Goal: Transaction & Acquisition: Purchase product/service

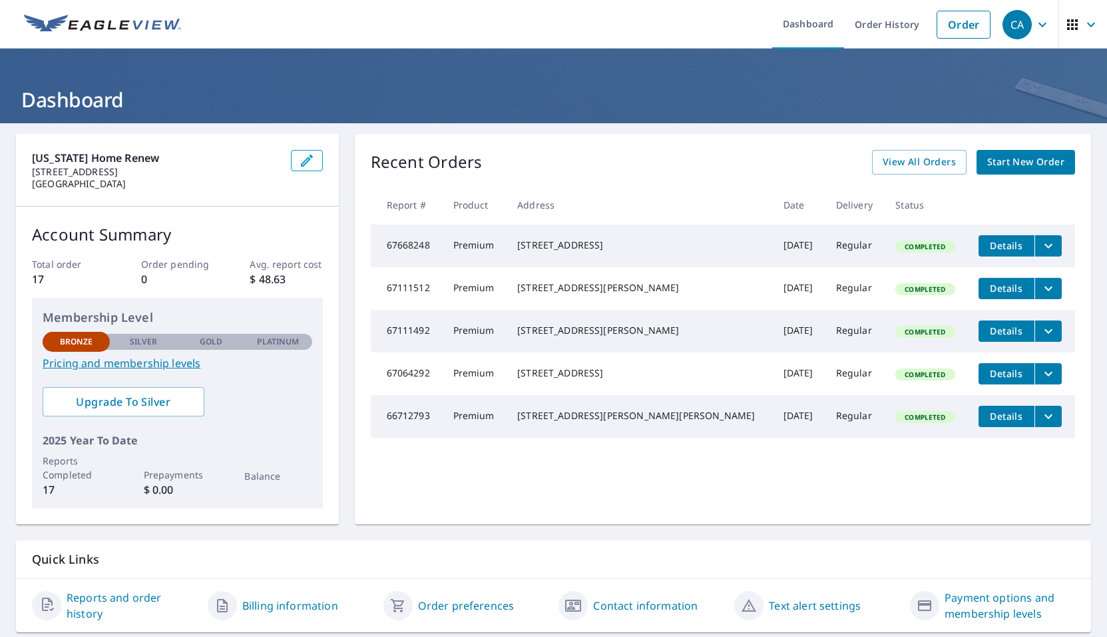
click at [1035, 246] on button "filesDropdownBtn-67668248" at bounding box center [1048, 245] width 27 height 21
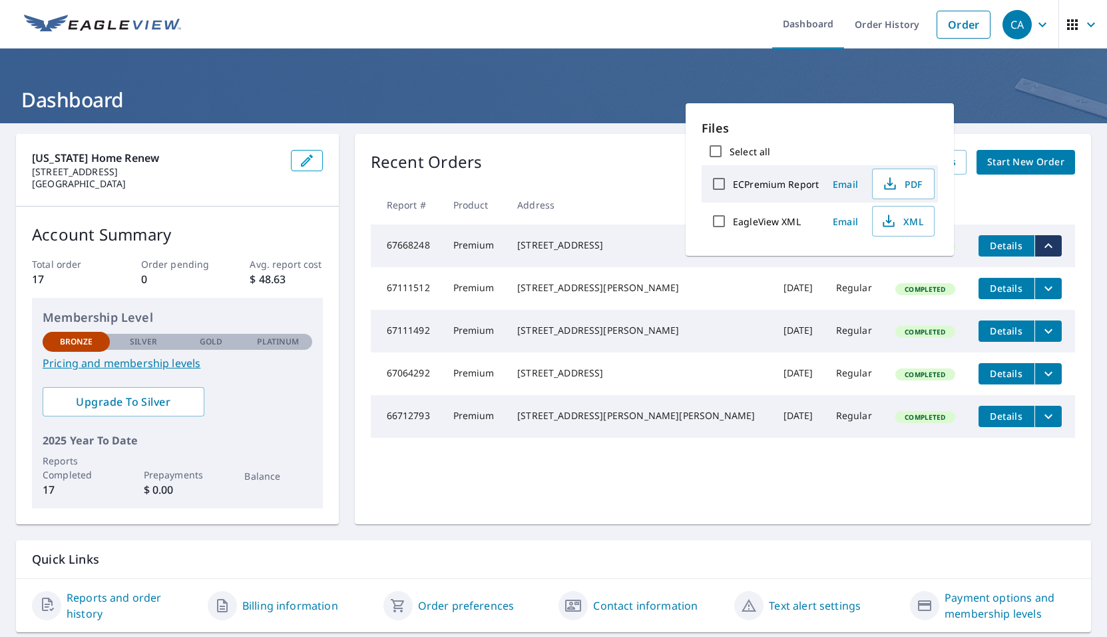
click at [643, 167] on div "Recent Orders View All Orders Start New Order" at bounding box center [723, 162] width 705 height 25
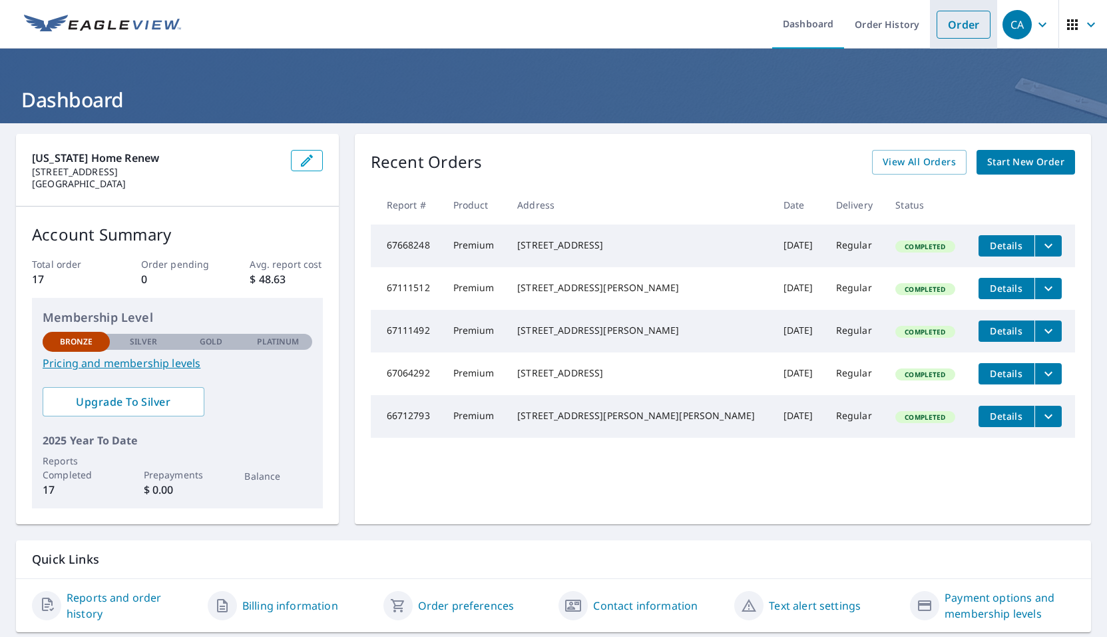
click at [940, 22] on link "Order" at bounding box center [964, 25] width 54 height 28
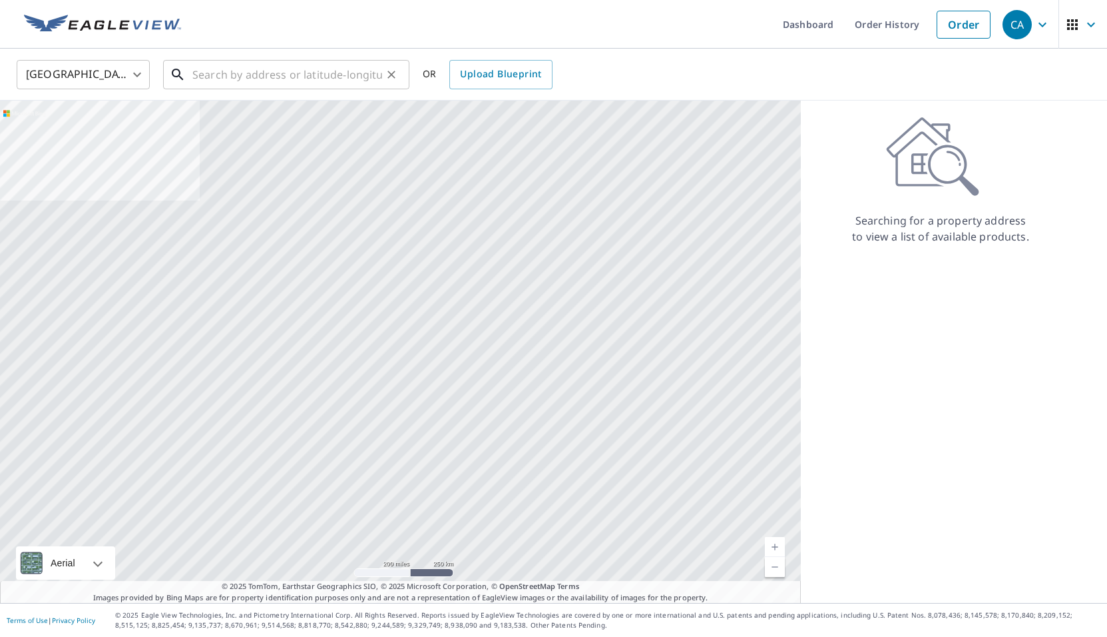
click at [194, 73] on input "text" at bounding box center [287, 74] width 190 height 37
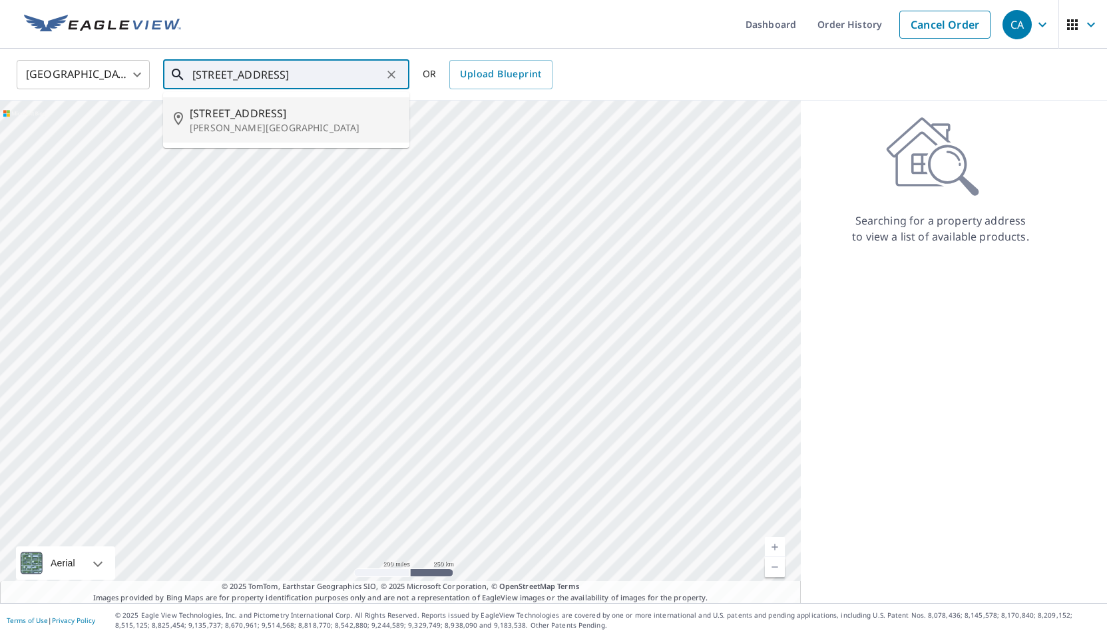
click at [214, 123] on p "[PERSON_NAME][GEOGRAPHIC_DATA]" at bounding box center [294, 127] width 209 height 13
type input "[STREET_ADDRESS][PERSON_NAME]"
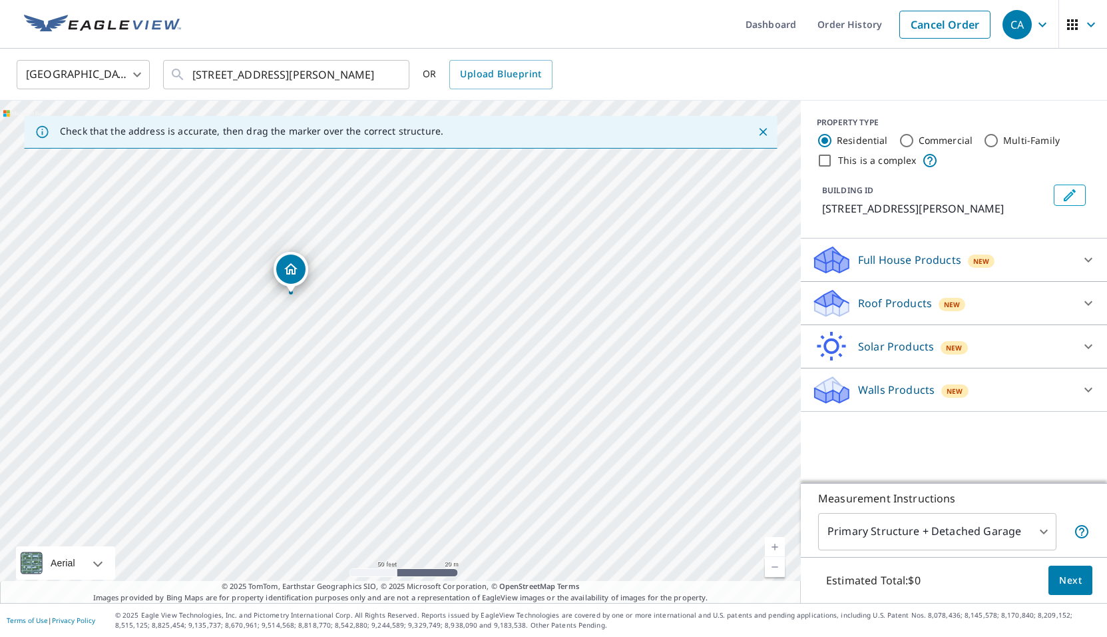
drag, startPoint x: 531, startPoint y: 392, endPoint x: 366, endPoint y: 259, distance: 211.2
click at [366, 259] on div "[STREET_ADDRESS][PERSON_NAME]" at bounding box center [400, 352] width 801 height 502
click at [1075, 577] on span "Next" at bounding box center [1070, 580] width 23 height 17
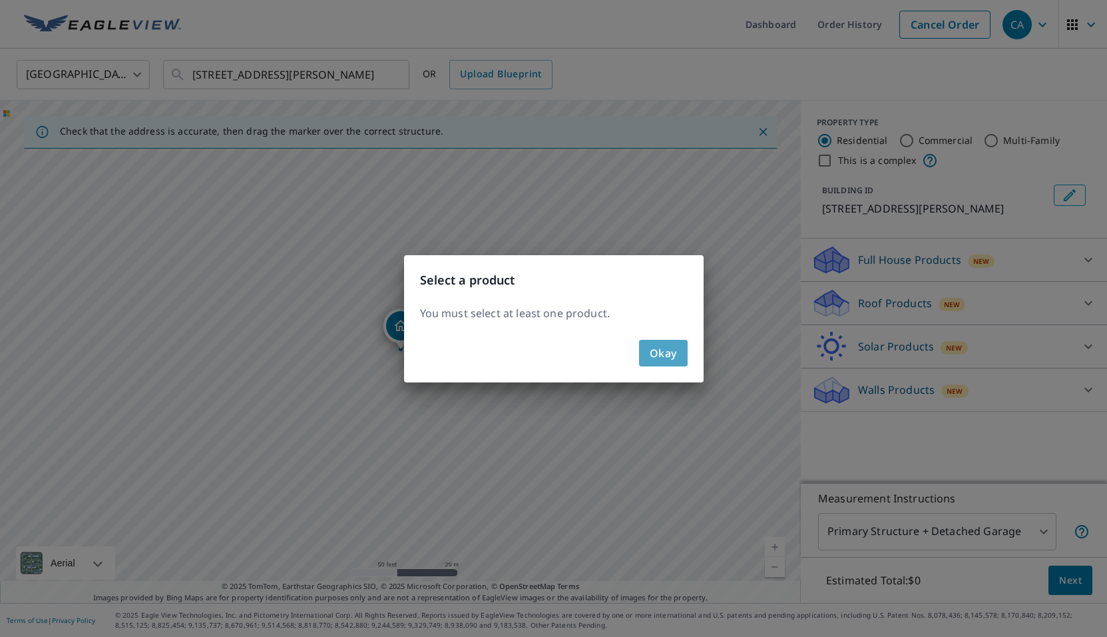
click at [649, 344] on button "Okay" at bounding box center [663, 353] width 49 height 27
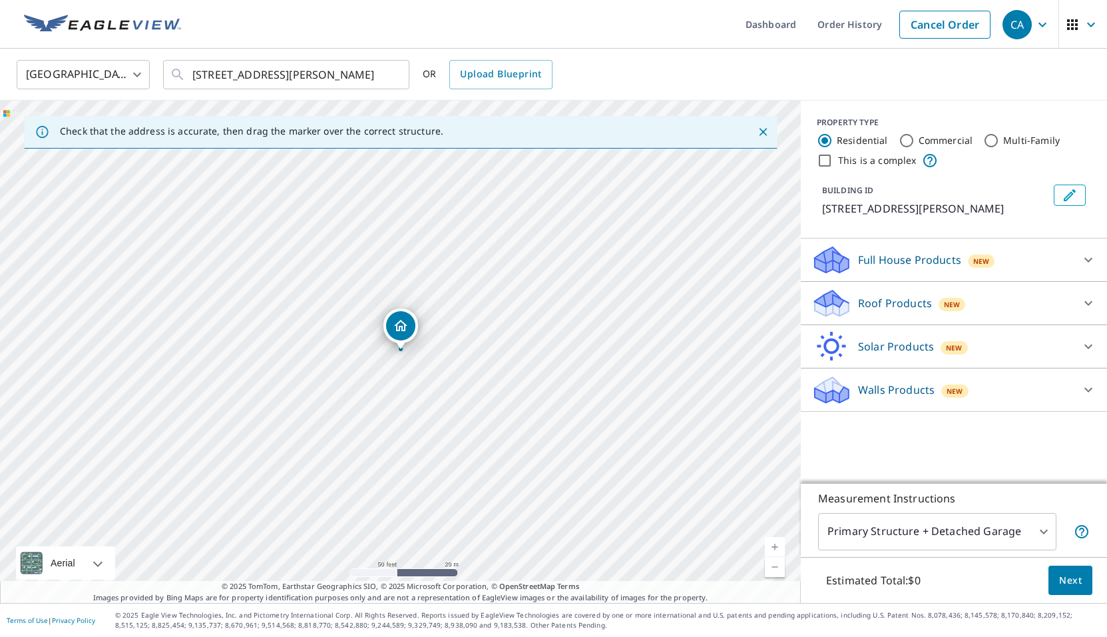
click at [879, 303] on p "Roof Products" at bounding box center [895, 303] width 74 height 16
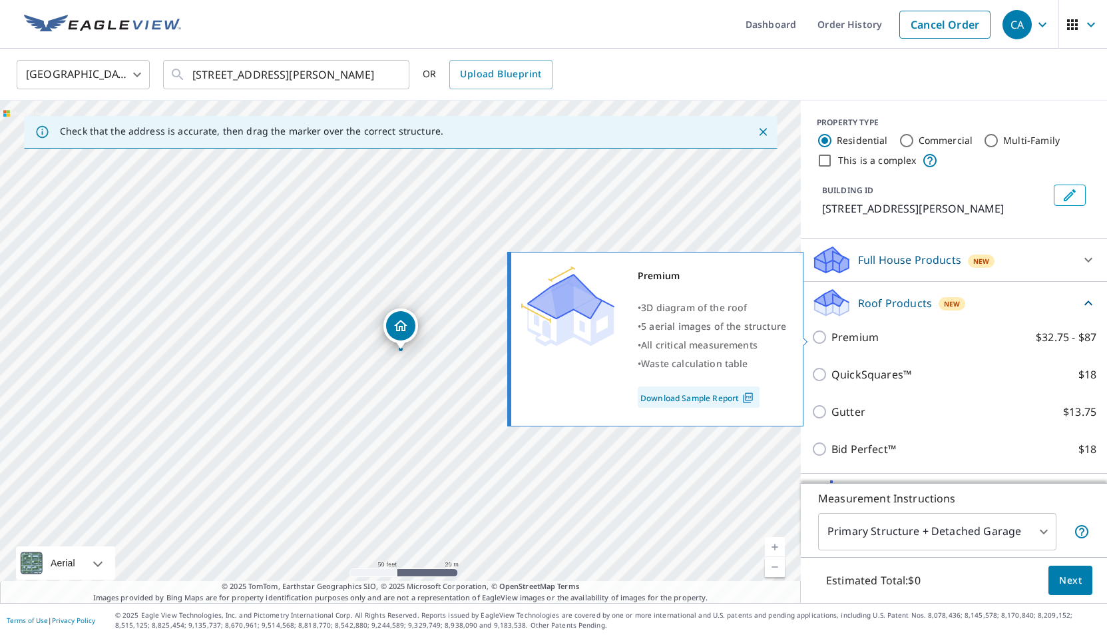
click at [866, 340] on p "Premium" at bounding box center [855, 337] width 47 height 16
click at [832, 340] on input "Premium $32.75 - $87" at bounding box center [822, 337] width 20 height 16
checkbox input "true"
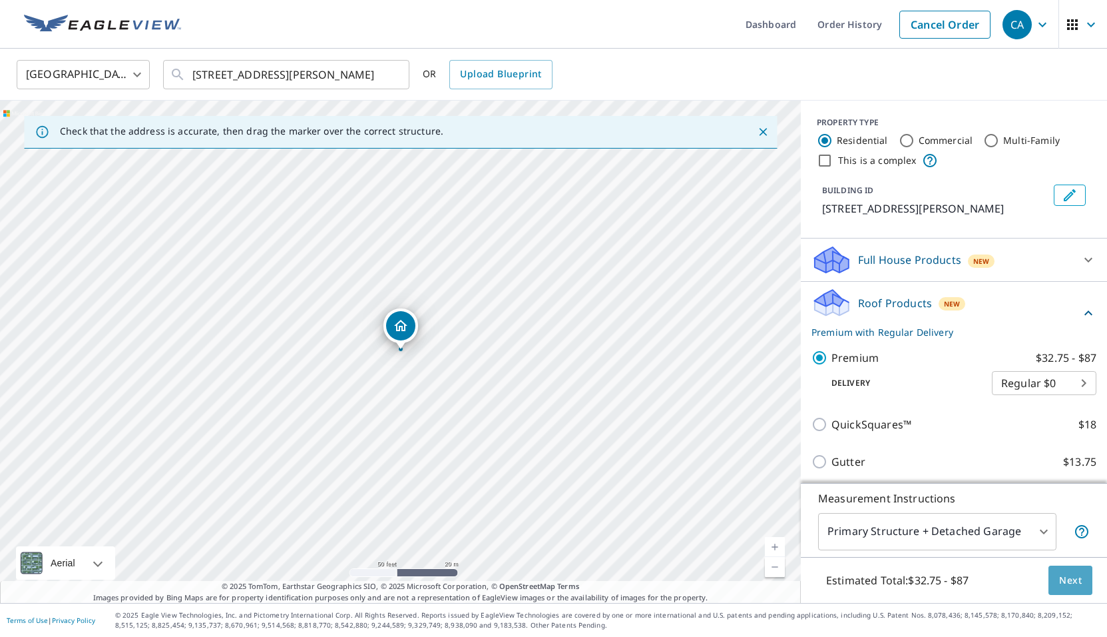
click at [1062, 571] on button "Next" at bounding box center [1071, 580] width 44 height 30
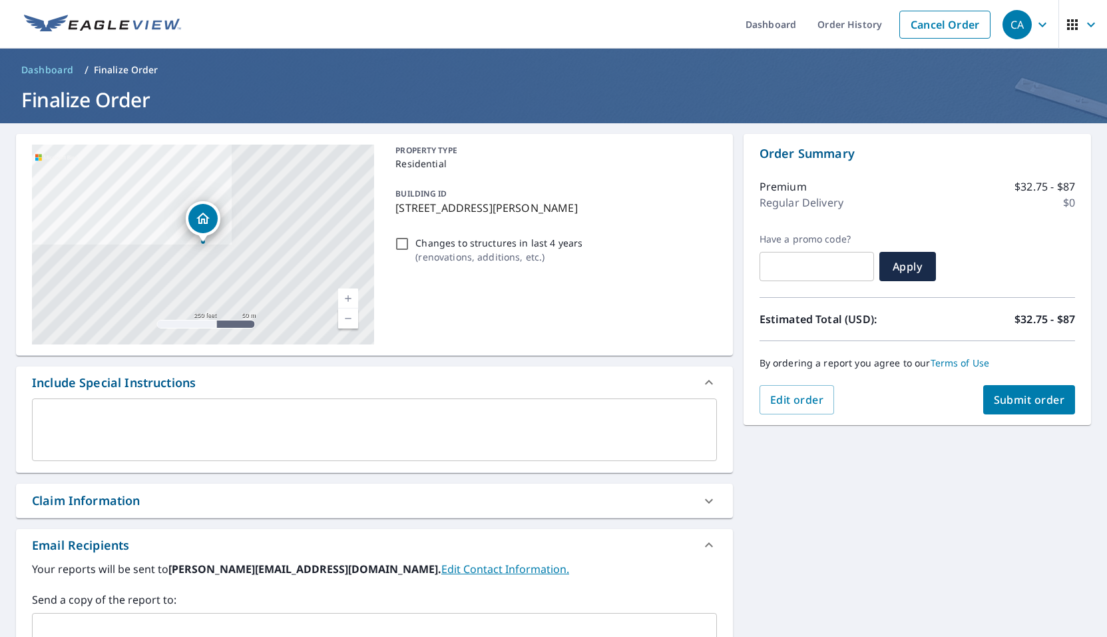
click at [254, 264] on div "[STREET_ADDRESS][PERSON_NAME]" at bounding box center [203, 244] width 342 height 200
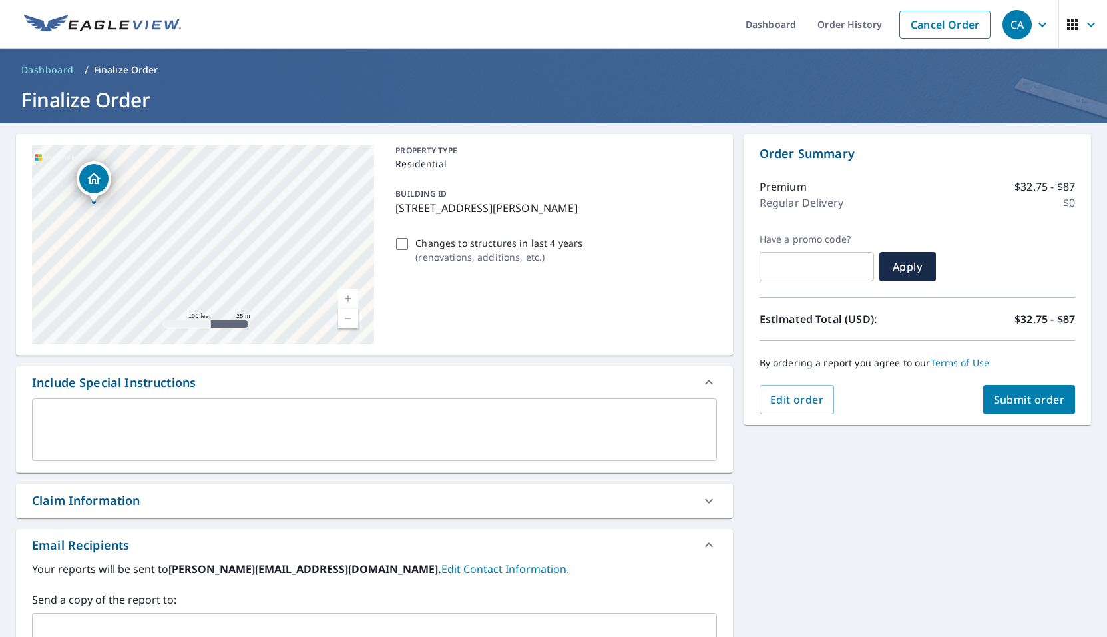
click at [203, 245] on div "[STREET_ADDRESS][PERSON_NAME]" at bounding box center [203, 244] width 342 height 200
click at [316, 282] on div "[STREET_ADDRESS][PERSON_NAME]" at bounding box center [203, 244] width 342 height 200
click at [349, 297] on link "Current Level 18, Zoom In" at bounding box center [348, 298] width 20 height 20
drag, startPoint x: 304, startPoint y: 274, endPoint x: 223, endPoint y: 232, distance: 90.8
click at [223, 232] on div "[STREET_ADDRESS][PERSON_NAME]" at bounding box center [203, 244] width 342 height 200
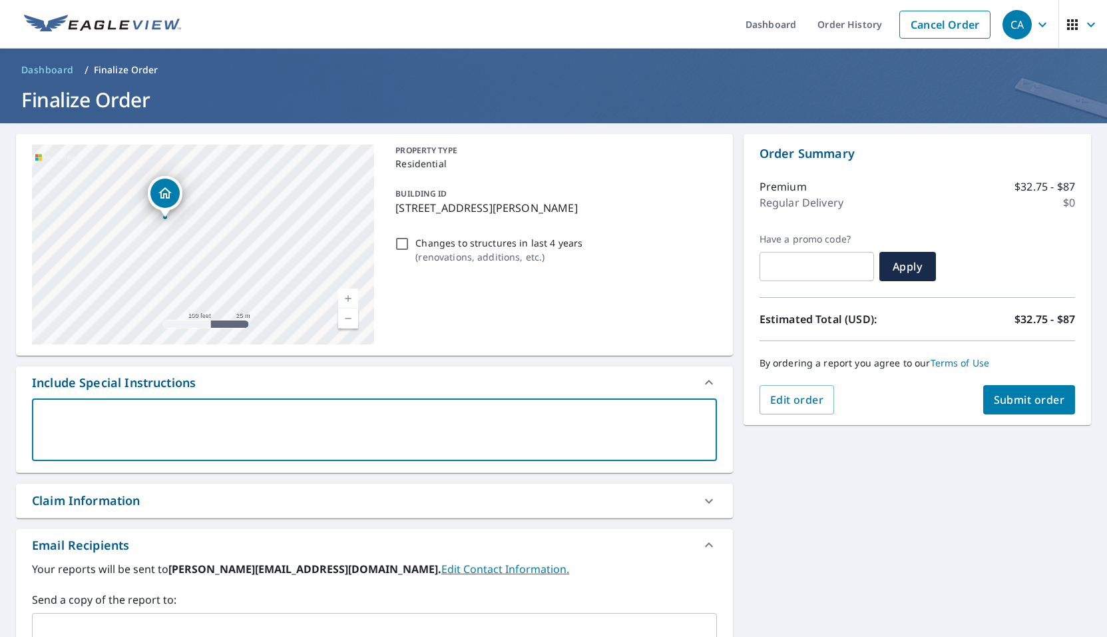
click at [123, 412] on textarea at bounding box center [374, 430] width 667 height 38
type textarea "T"
type textarea "x"
type textarea "T"
type textarea "x"
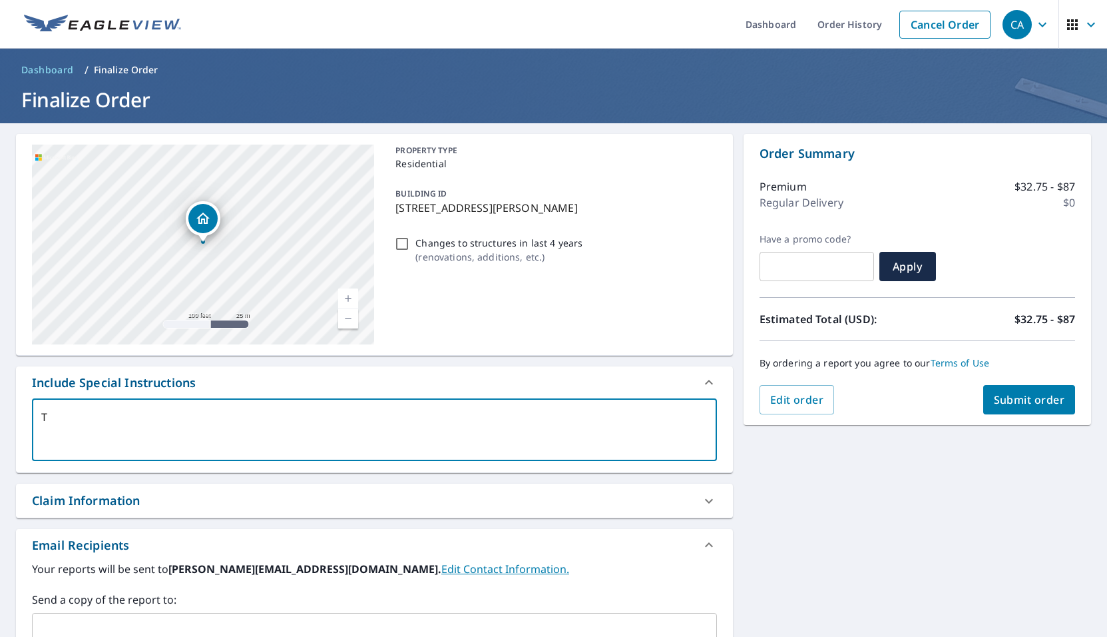
type textarea "Th"
type textarea "x"
type textarea "The"
type textarea "x"
type textarea "Ther"
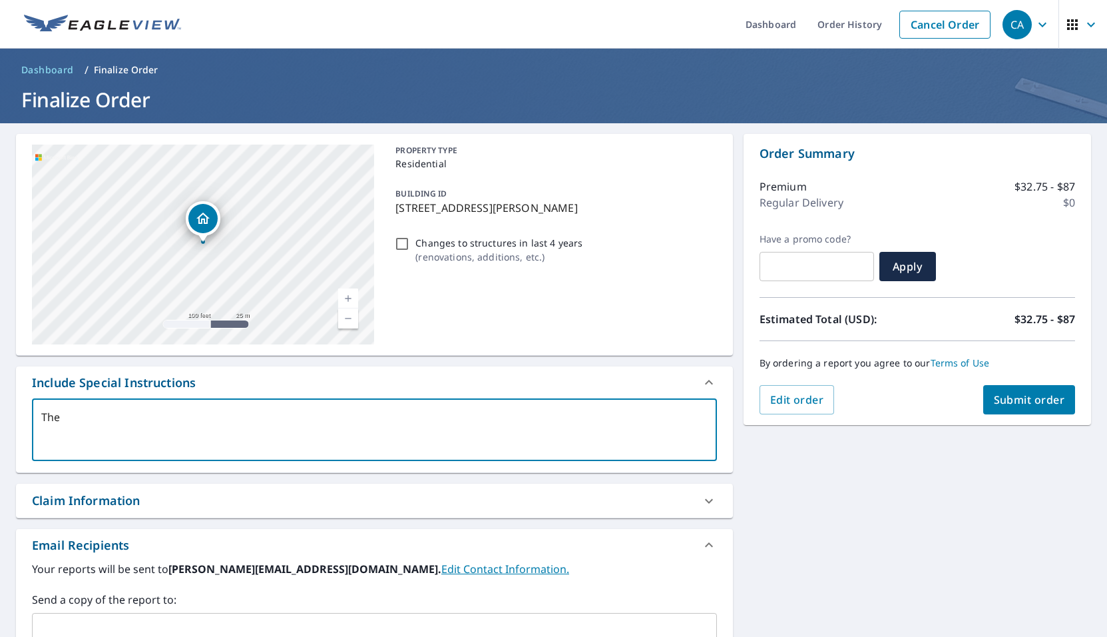
type textarea "x"
type textarea "There"
type textarea "x"
type textarea "Theree"
type textarea "x"
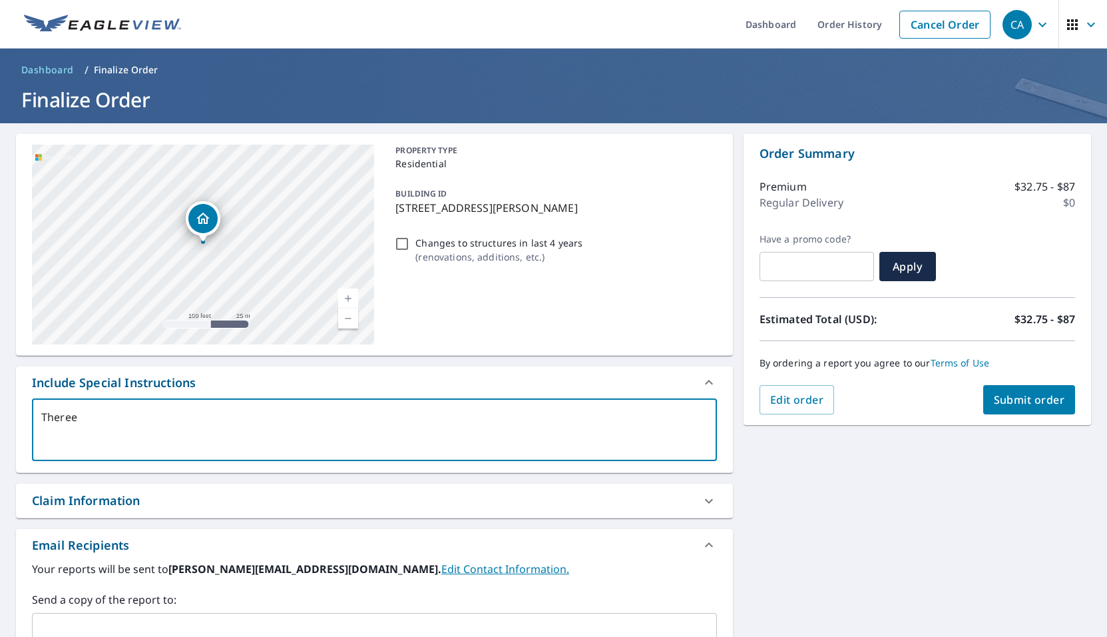
type textarea "Therees"
type textarea "x"
type textarea "There's"
type textarea "x"
type textarea "There's a"
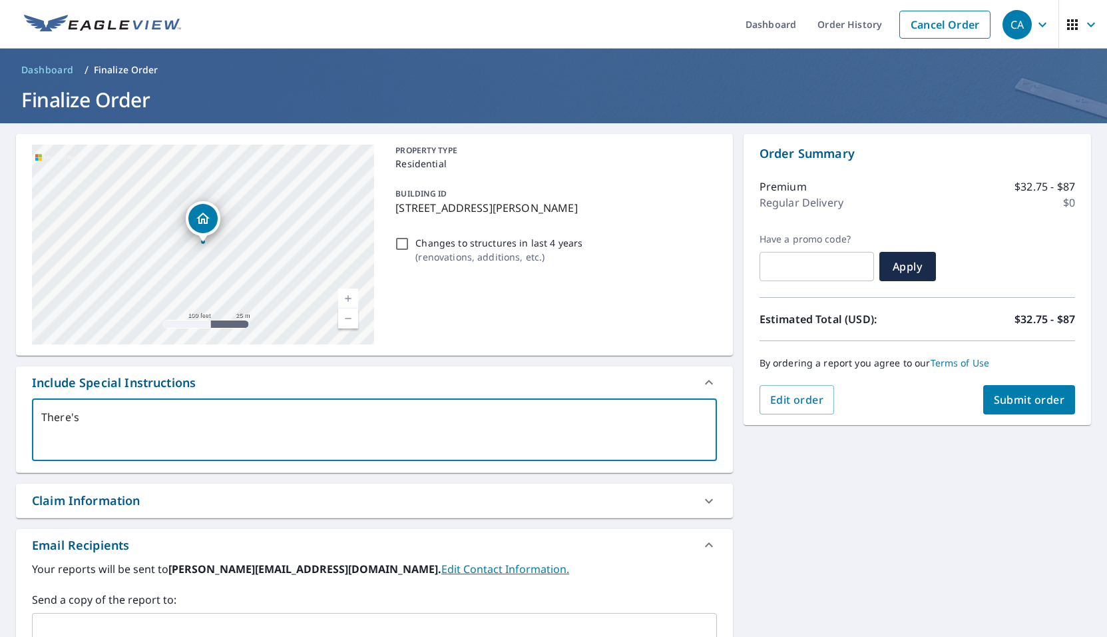
type textarea "x"
type textarea "There's ao"
type textarea "x"
type textarea "There's aou"
type textarea "x"
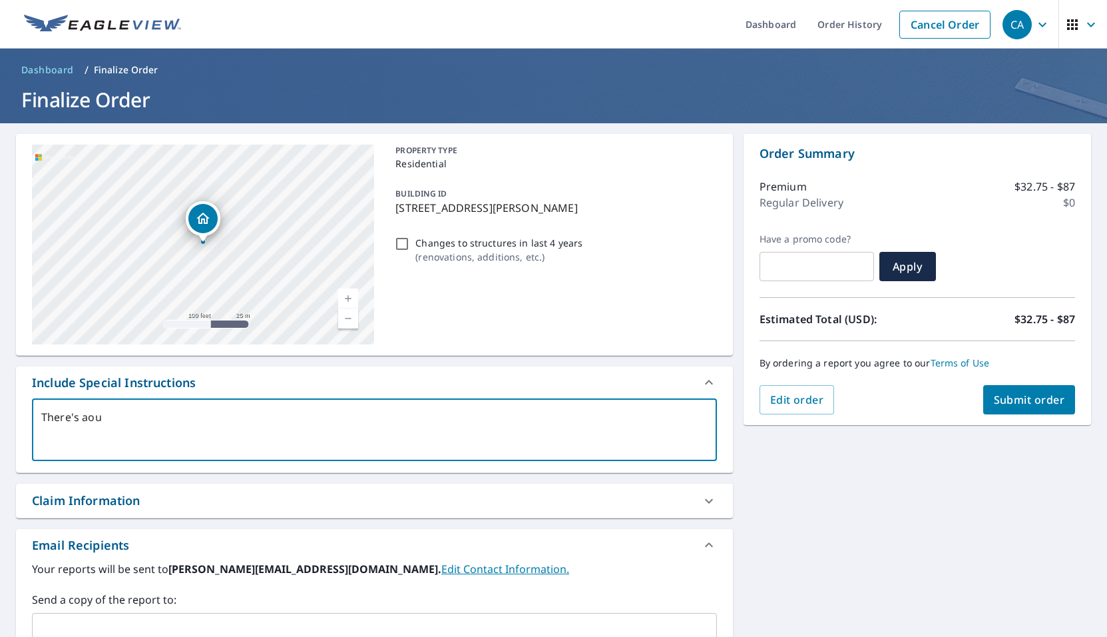
type textarea "There's aous"
type textarea "x"
type textarea "There's aouse"
type textarea "x"
type textarea "There's house"
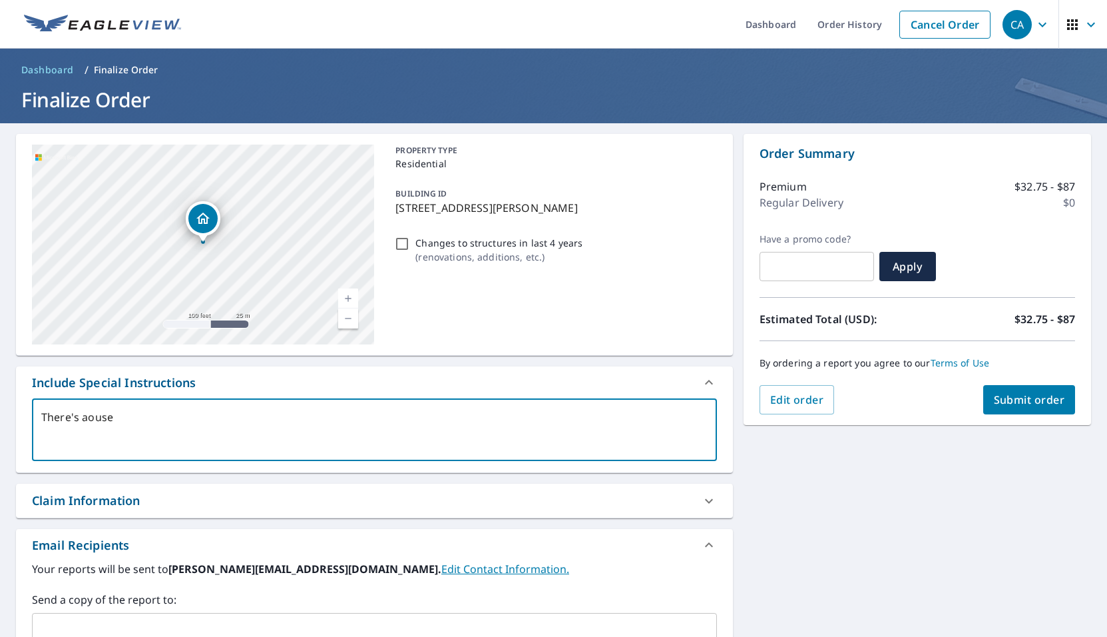
type textarea "x"
type textarea "There's house w"
type textarea "x"
type textarea "There's house wi"
type textarea "x"
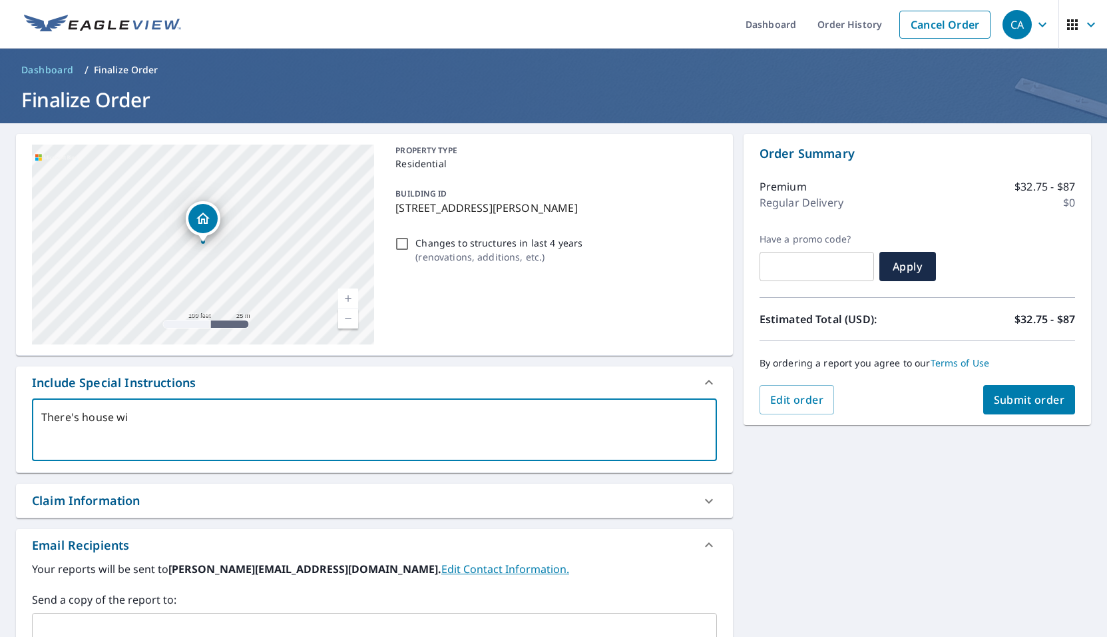
type textarea "There's house wit"
type textarea "x"
type textarea "There's house with"
type textarea "x"
type textarea "There's house with"
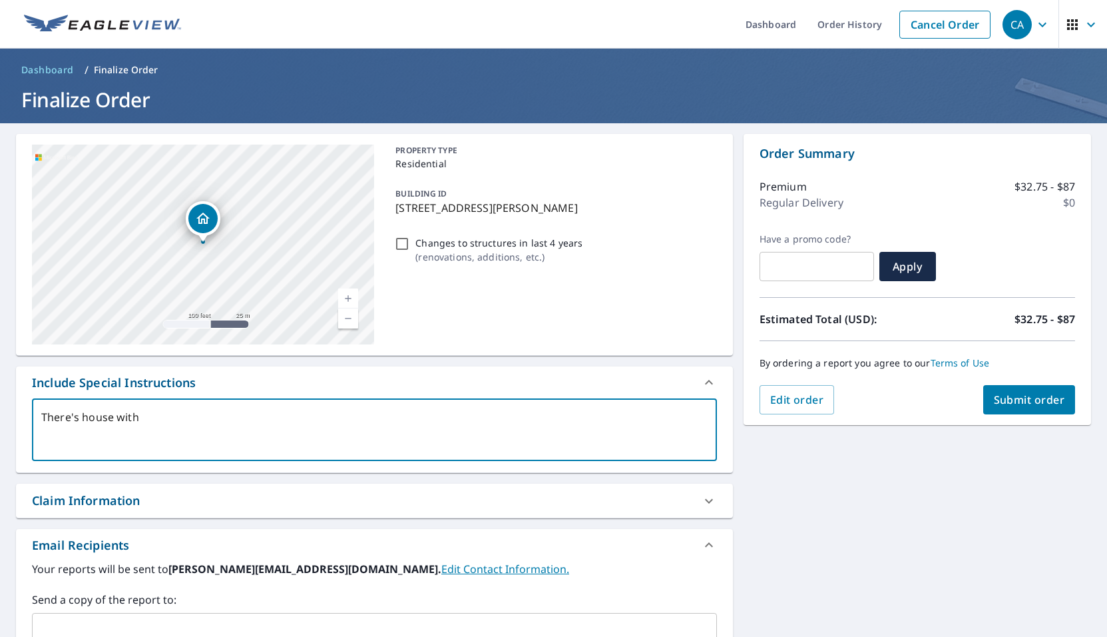
type textarea "x"
type textarea "There's house with a"
type textarea "x"
type textarea "There's house with an"
type textarea "x"
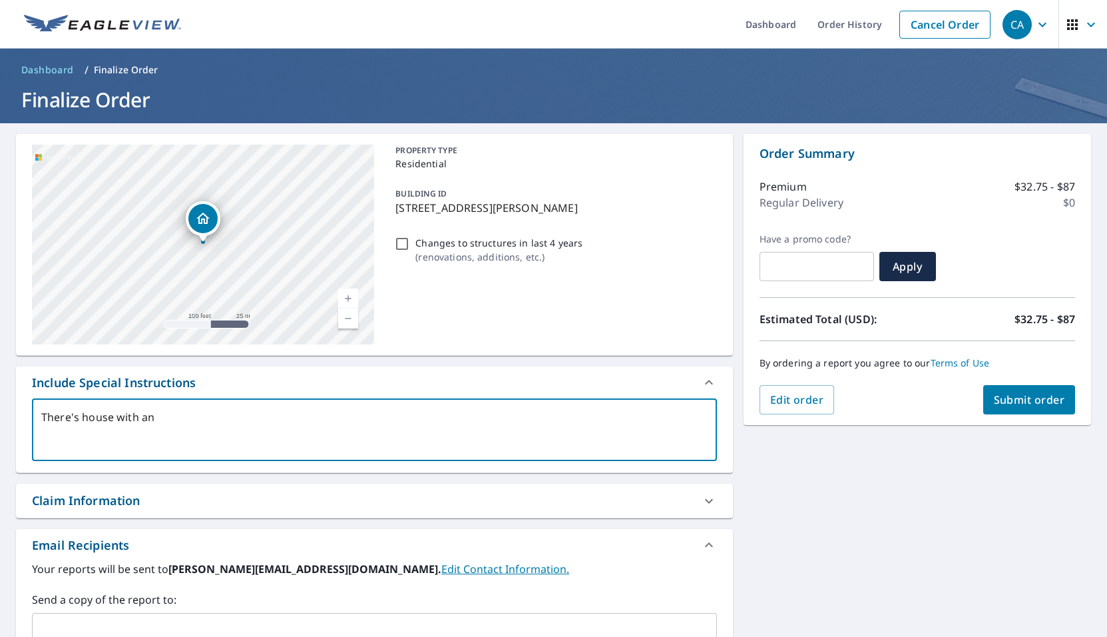
type textarea "There's house with an"
type textarea "x"
type textarea "There's house with an a"
type textarea "x"
type textarea "There's house with an at"
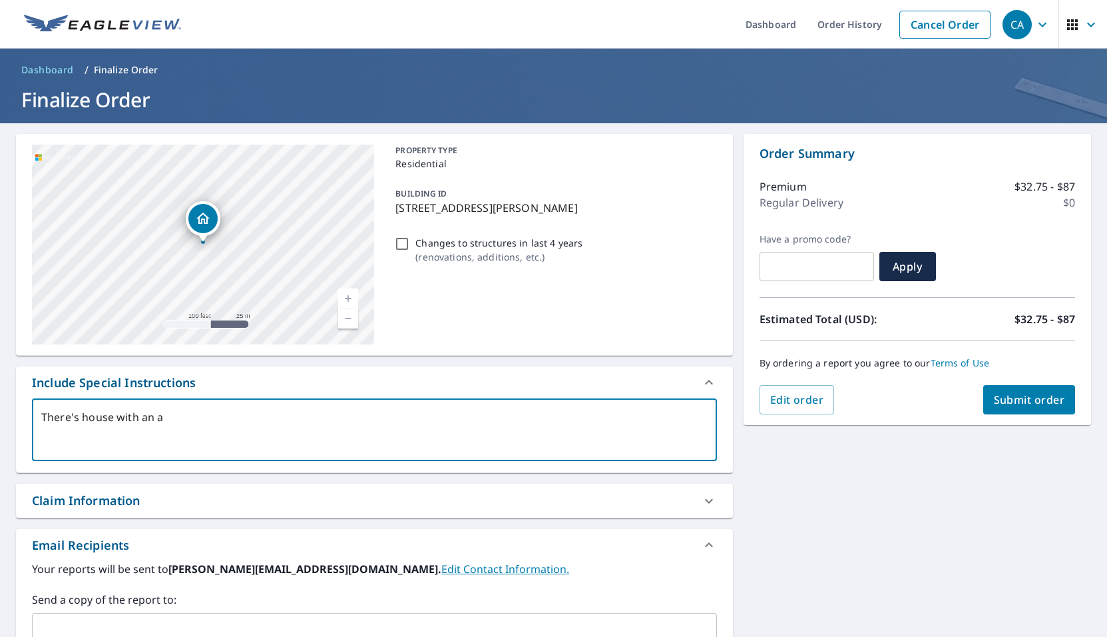
type textarea "x"
type textarea "There's house with an att"
type textarea "x"
type textarea "There's house with an atta"
type textarea "x"
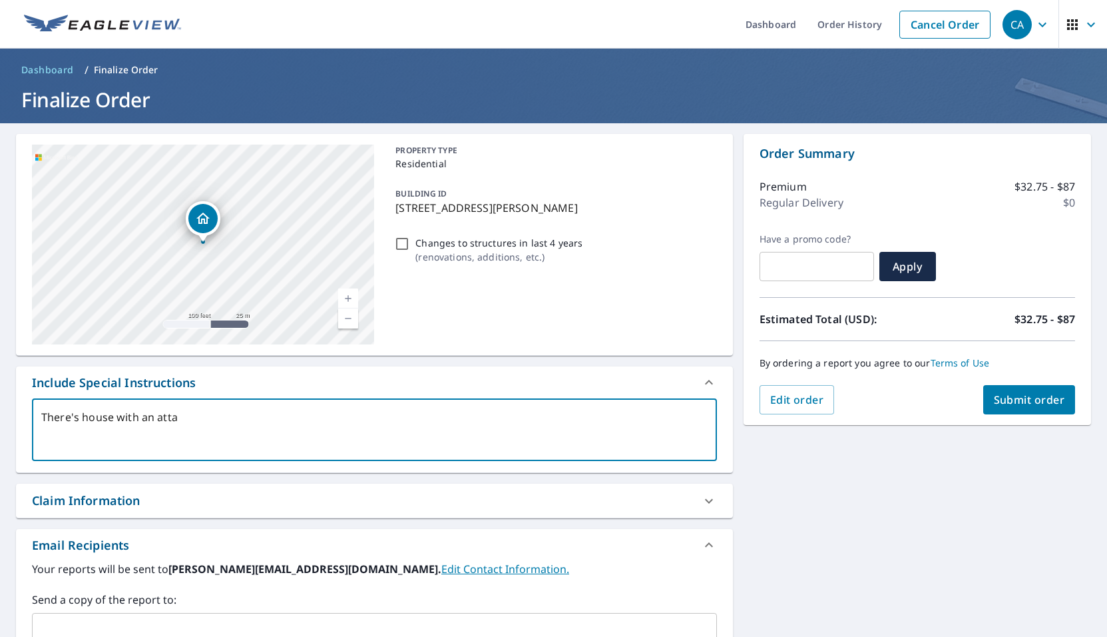
type textarea "There's house with an attac"
type textarea "x"
type textarea "There's house with an attach"
type textarea "x"
type textarea "There's house with an attache"
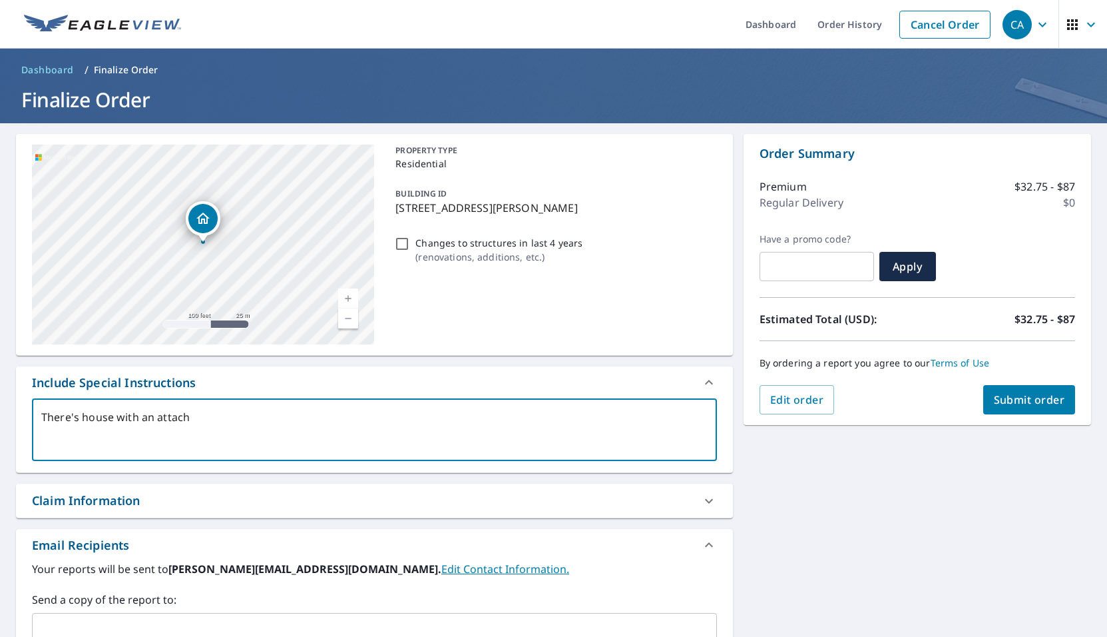
type textarea "x"
type textarea "There's house with an attached"
type textarea "x"
type textarea "There's house with an attached"
type textarea "x"
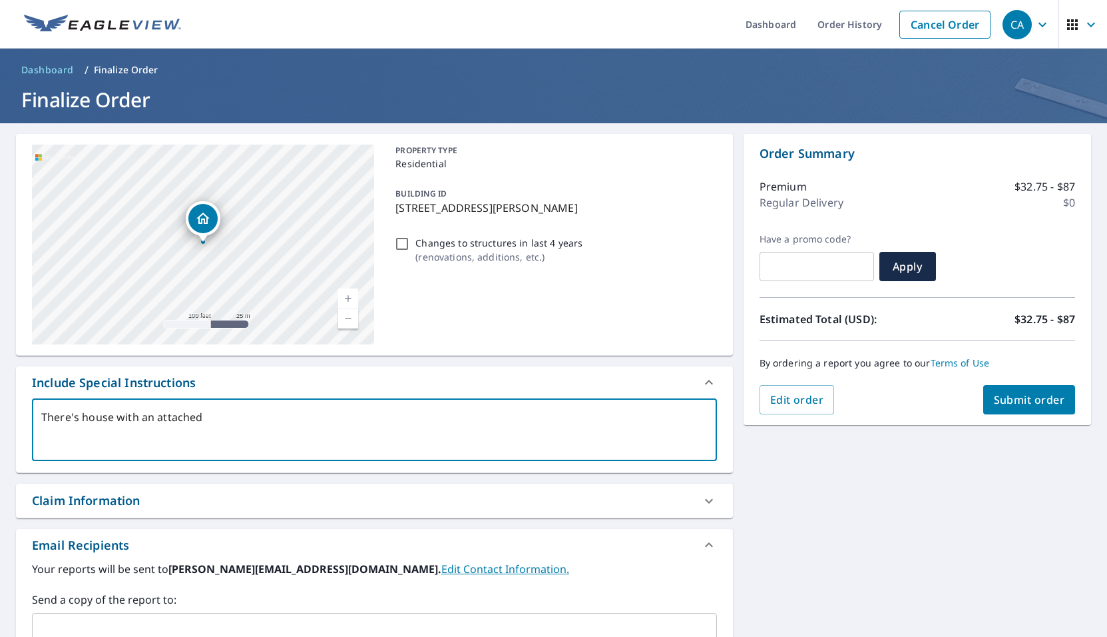
type textarea "There's house with an attached g"
type textarea "x"
type textarea "There's house with an attached ga"
type textarea "x"
type textarea "There's house with an attached gar"
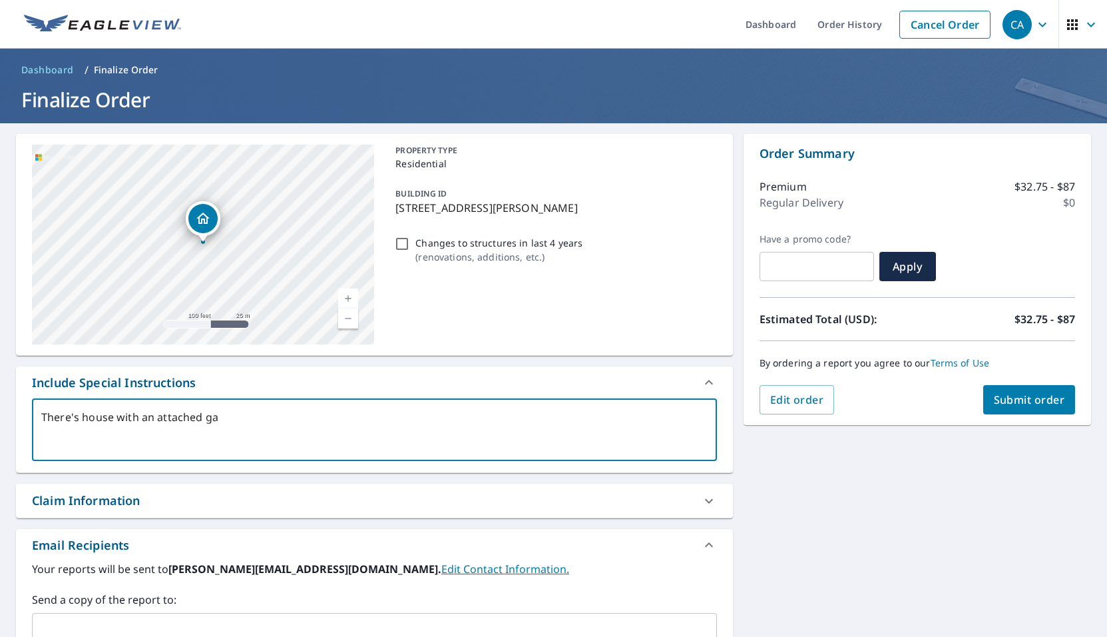
type textarea "x"
type textarea "There's house with an attached gara"
type textarea "x"
type textarea "There's house with an attached garag"
type textarea "x"
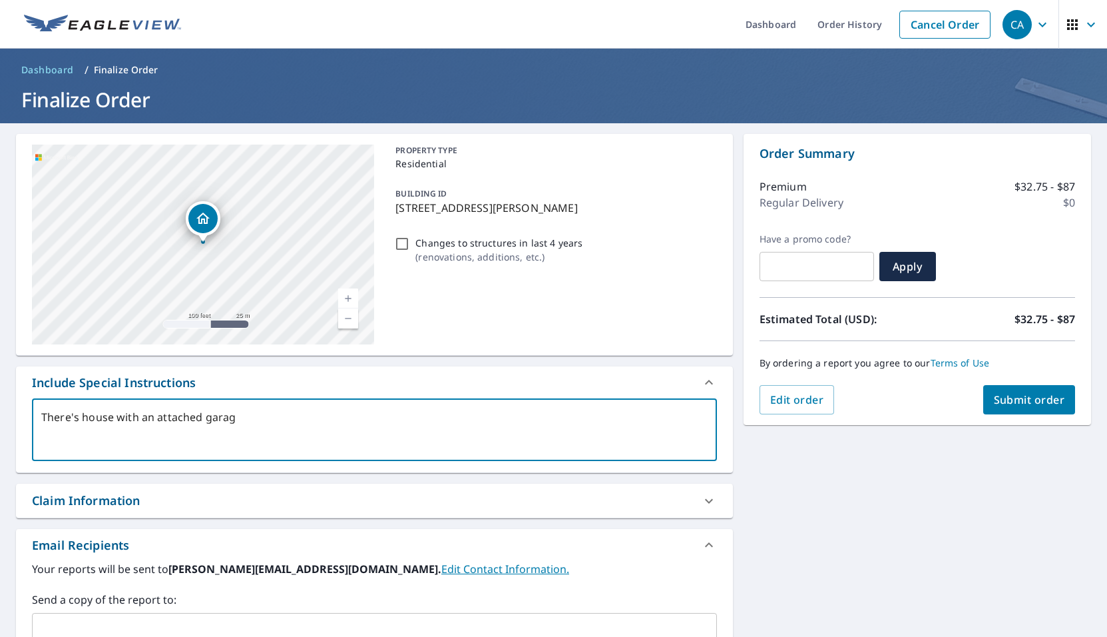
type textarea "There's house with an attached garage"
type textarea "x"
type textarea "There's house with an attached garage."
type textarea "x"
type textarea "There's house with an attached garage."
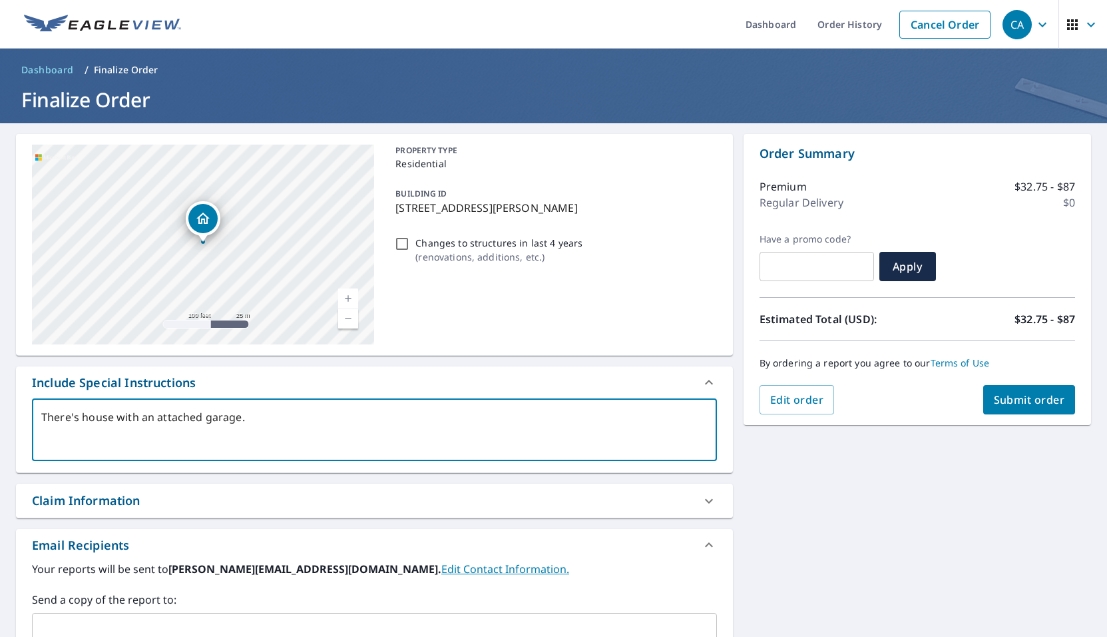
type textarea "x"
type textarea "There's house with an attached garage. I"
type textarea "x"
type textarea "There's house with an attached garage. I"
type textarea "x"
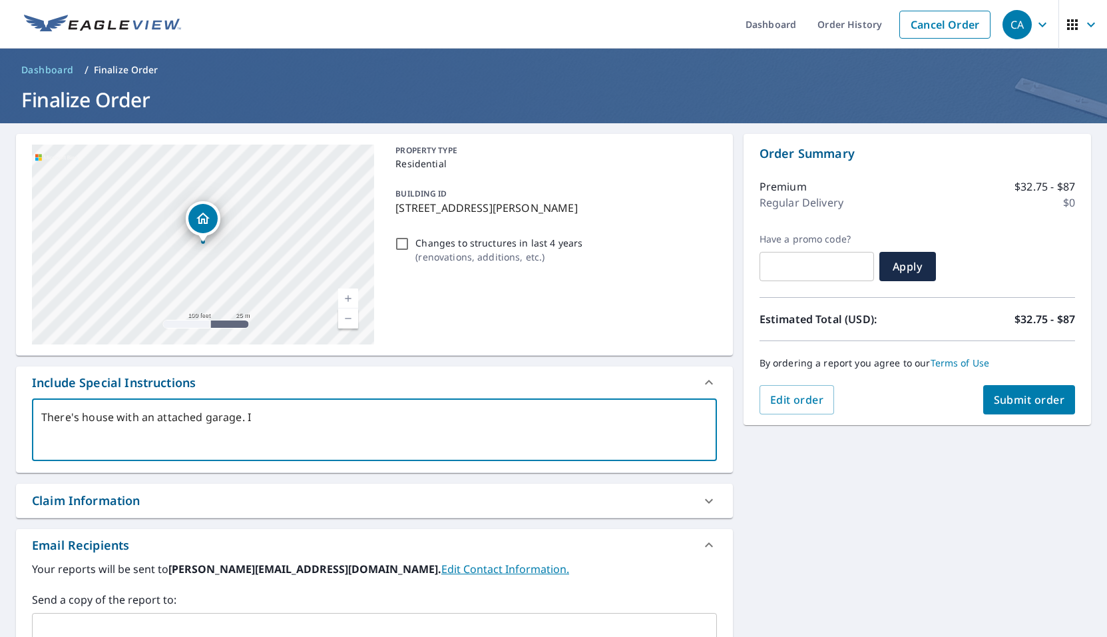
type textarea "There's house with an attached garage. I a"
type textarea "x"
type textarea "There's house with an attached garage. I al"
type textarea "x"
type textarea "There's house with an attached garage. I als"
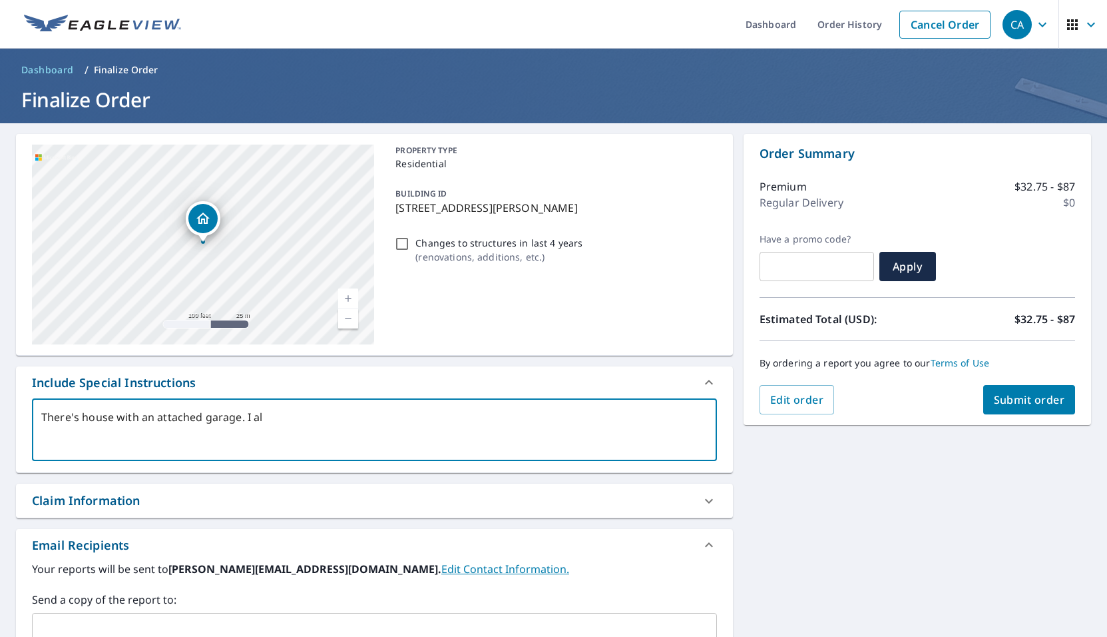
type textarea "x"
type textarea "There's house with an attached garage. I also"
type textarea "x"
type textarea "There's house with an attached garage. I als"
type textarea "x"
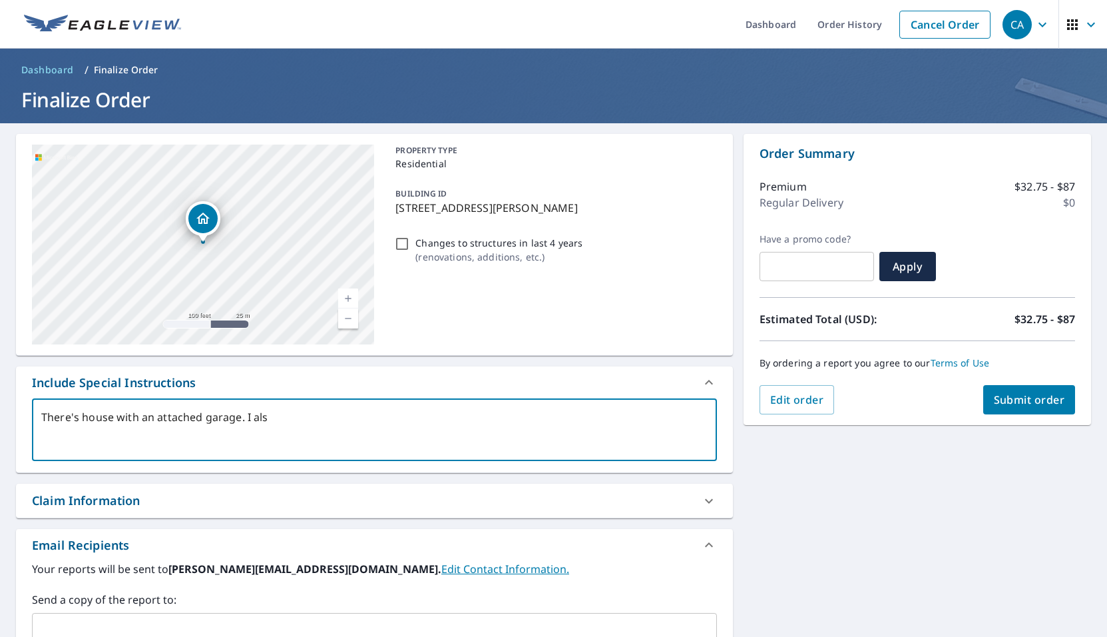
type textarea "There's house with an attached garage. I al"
type textarea "x"
type textarea "There's house with an attached garage. I a"
type textarea "x"
type textarea "There's house with an attached garage. I"
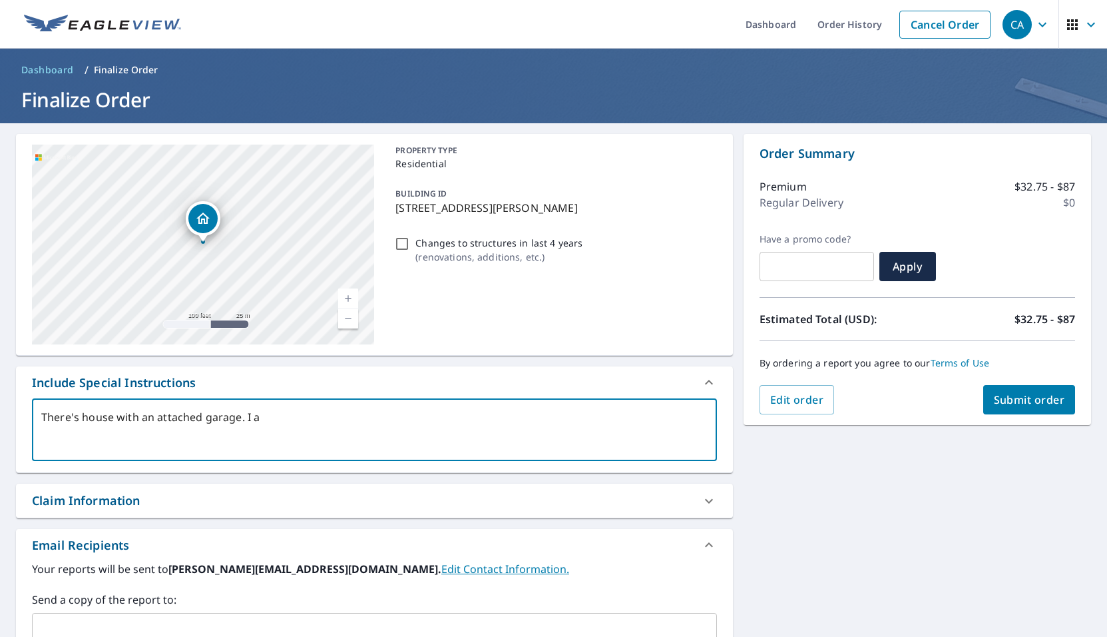
type textarea "x"
type textarea "There's house with an attached garage. I"
type textarea "x"
type textarea "There's house with an attached garage."
type textarea "x"
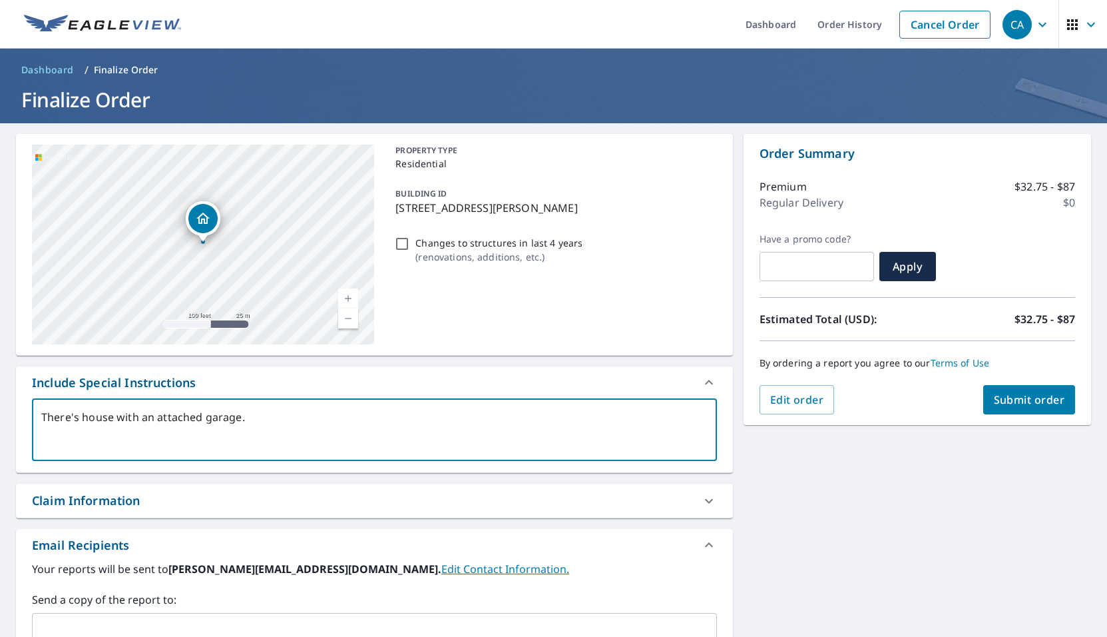
type textarea "There's house with an attached garage. P"
type textarea "x"
drag, startPoint x: 81, startPoint y: 416, endPoint x: 114, endPoint y: 416, distance: 33.3
click at [81, 416] on textarea "There's house with an attached garage. P" at bounding box center [374, 430] width 667 height 38
type textarea "There's ahouse with an attached garage. P"
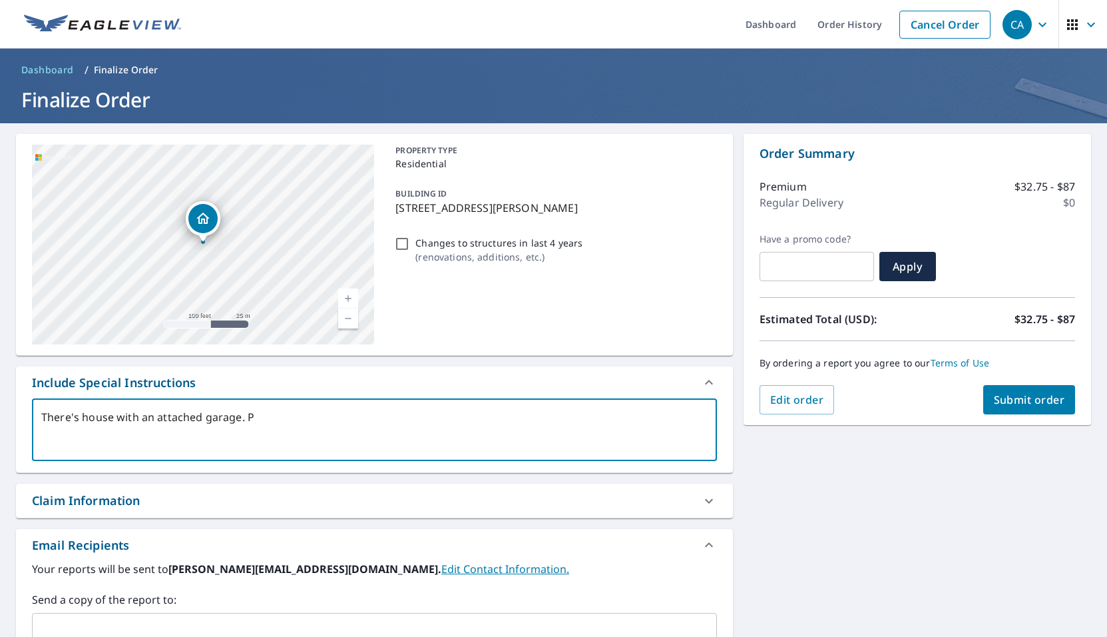
type textarea "x"
type textarea "There's a house with an attached garage. P"
type textarea "x"
click at [270, 413] on textarea "There's a house with an attached garage. P" at bounding box center [374, 430] width 667 height 38
type textarea "There's a house with an attached garage. Pl"
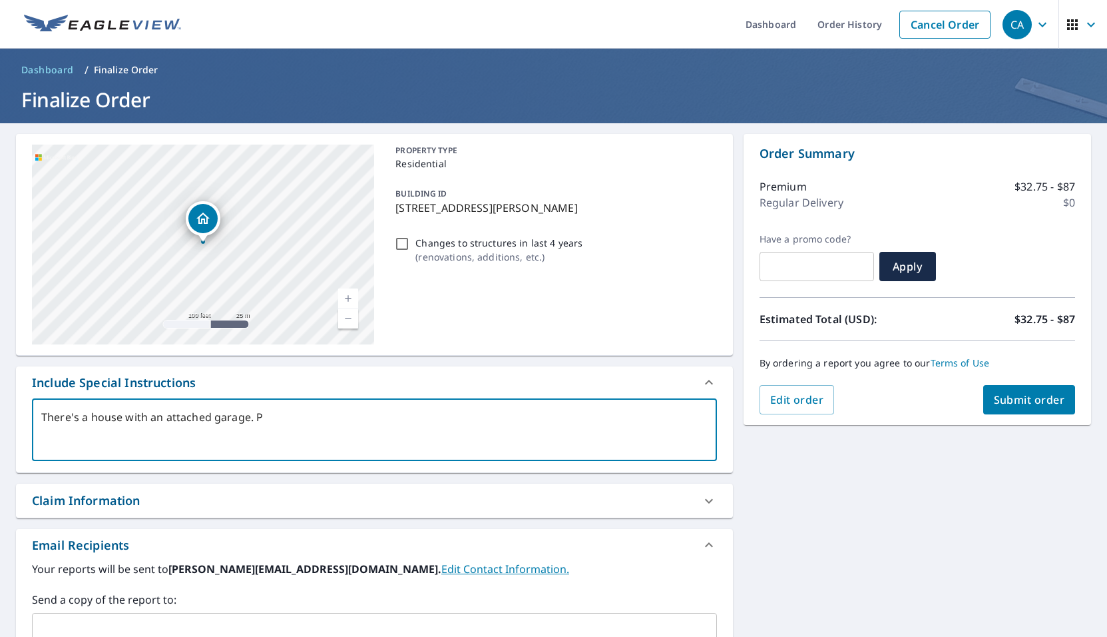
type textarea "x"
type textarea "There's a house with an attached garage. Ple"
type textarea "x"
type textarea "There's a house with an attached garage. [GEOGRAPHIC_DATA]"
type textarea "x"
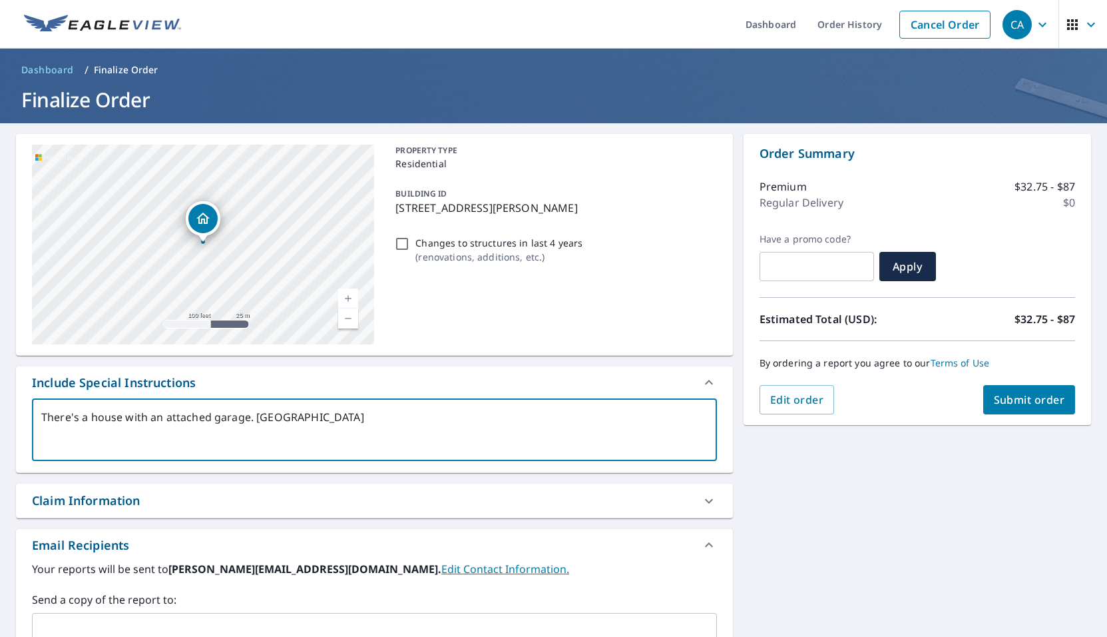
type textarea "There's a house with an attached garage. Pleas"
type textarea "x"
type textarea "There's a house with an attached garage. Please"
type textarea "x"
type textarea "There's a house with an attached garage. Please"
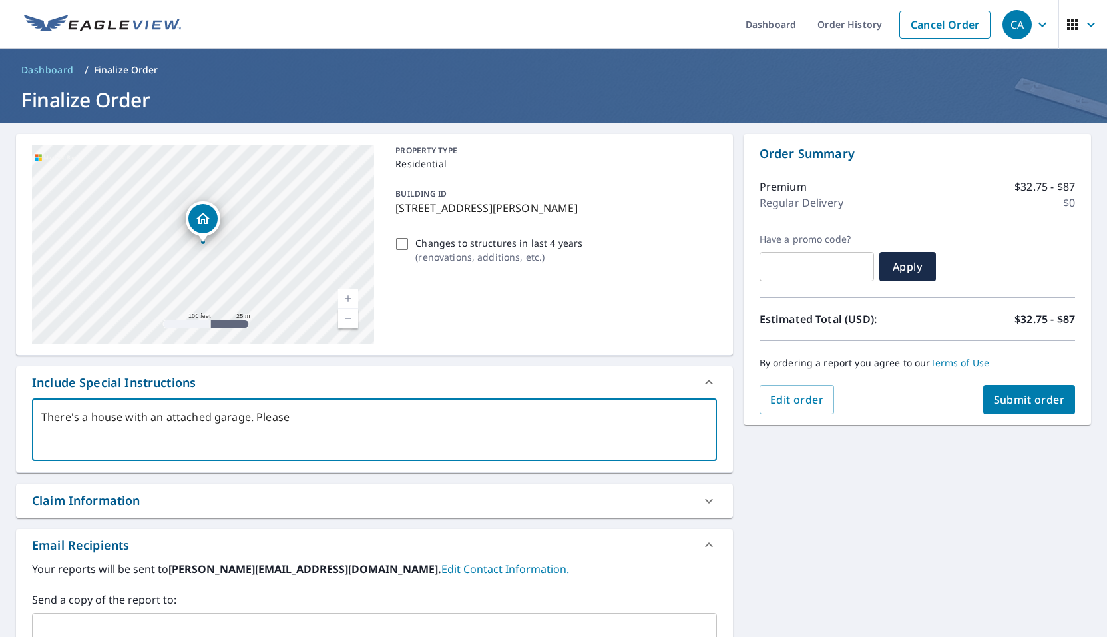
type textarea "x"
type textarea "There's a house with an attached garage. Please i"
type textarea "x"
type textarea "There's a house with an attached garage. Please in"
type textarea "x"
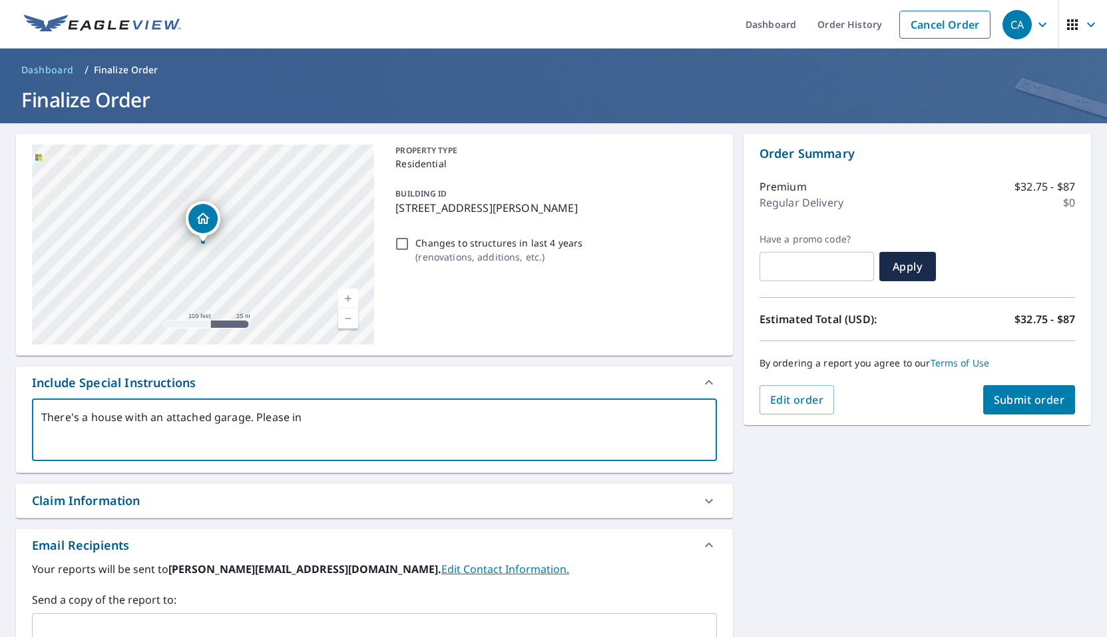
type textarea "There's a house with an attached garage. Please inc"
type textarea "x"
type textarea "There's a house with an attached garage. Please incl"
type textarea "x"
type textarea "There's a house with an attached garage. Please inclu"
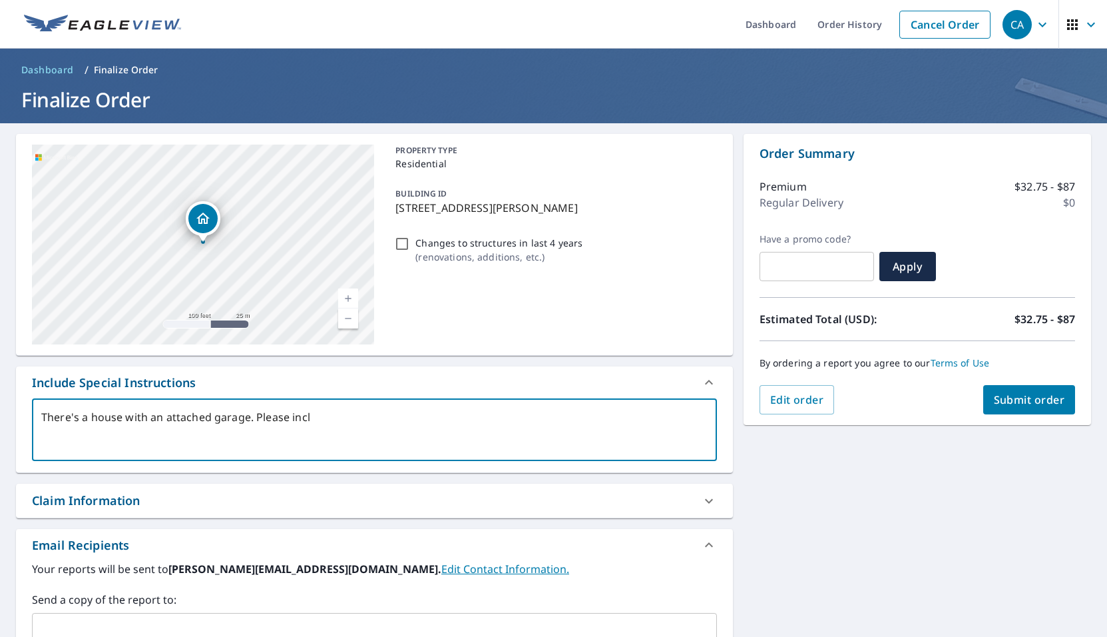
type textarea "x"
type textarea "There's a house with an attached garage. Please includ"
type textarea "x"
type textarea "There's a house with an attached garage. Please include"
type textarea "x"
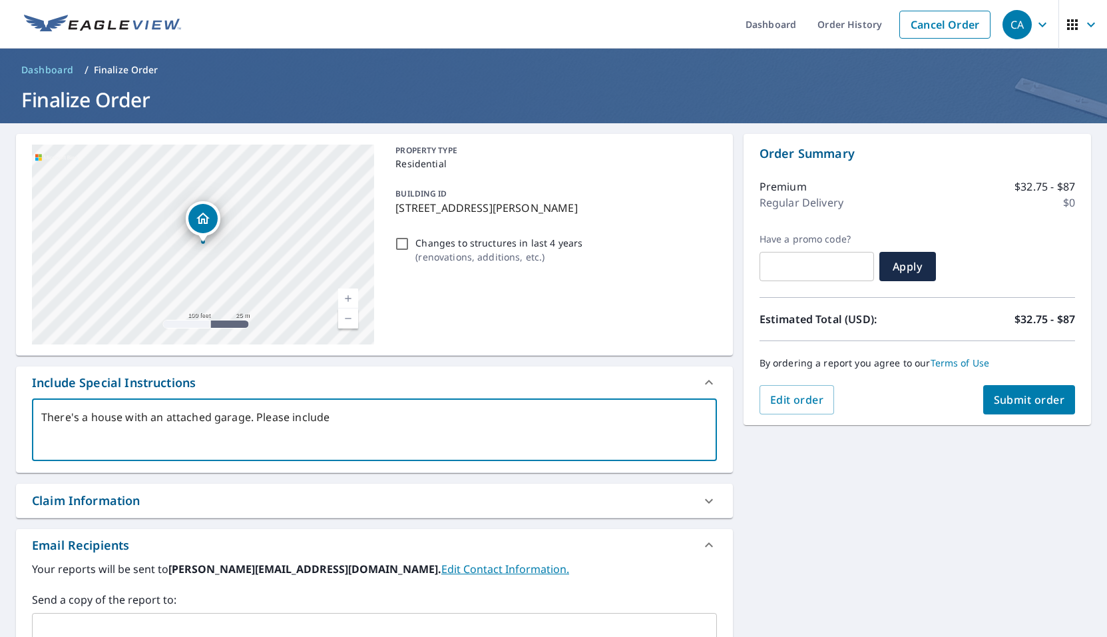
type textarea "There's a house with an attached garage. Please include"
type textarea "x"
type textarea "There's a house with an attached garage. Please include t"
type textarea "x"
type textarea "There's a house with an attached garage. Please include th"
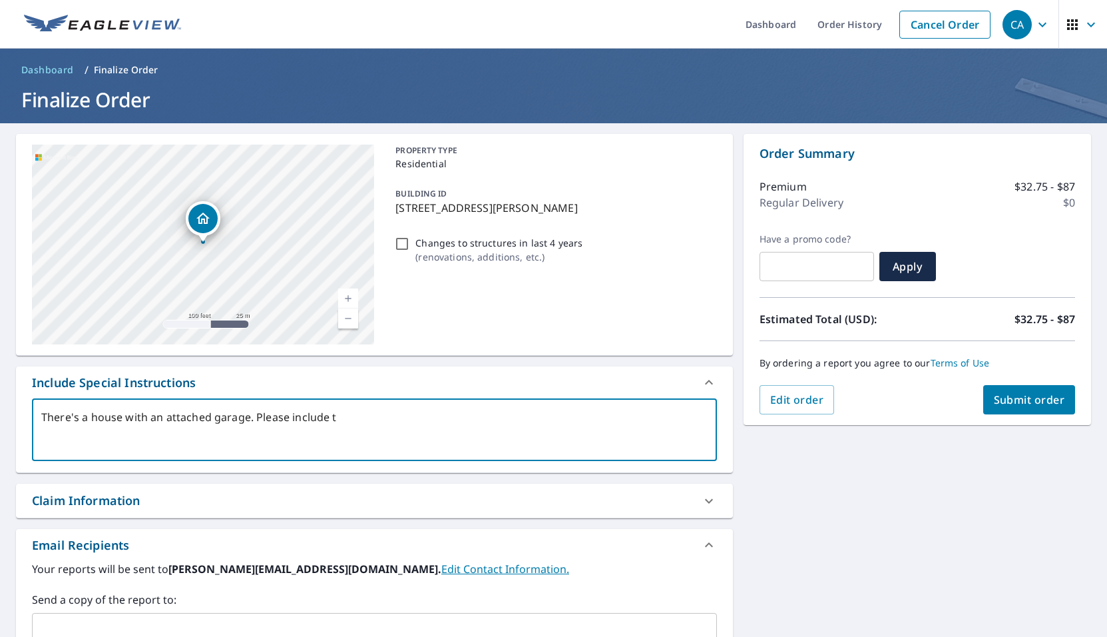
type textarea "x"
type textarea "There's a house with an attached garage. Please include the"
type textarea "x"
type textarea "There's a house with an attached garage. Please include the"
type textarea "x"
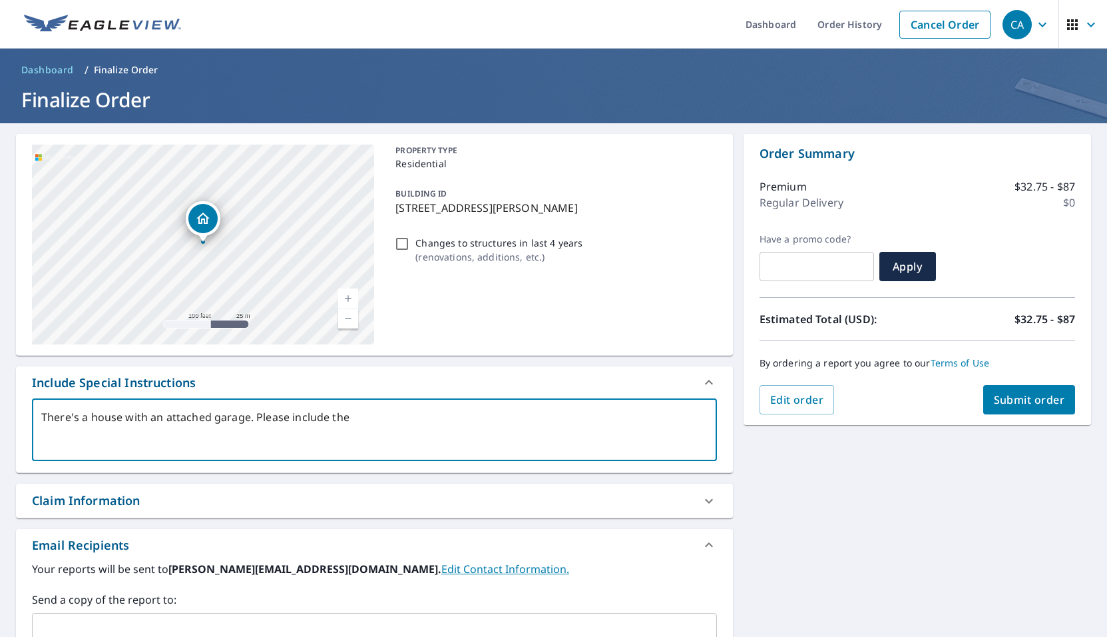
type textarea "There's a house with an attached garage. Please include the u"
type textarea "x"
type textarea "There's a house with an attached garage. Please include the un"
type textarea "x"
type textarea "There's a house with an attached garage. Please include the un-"
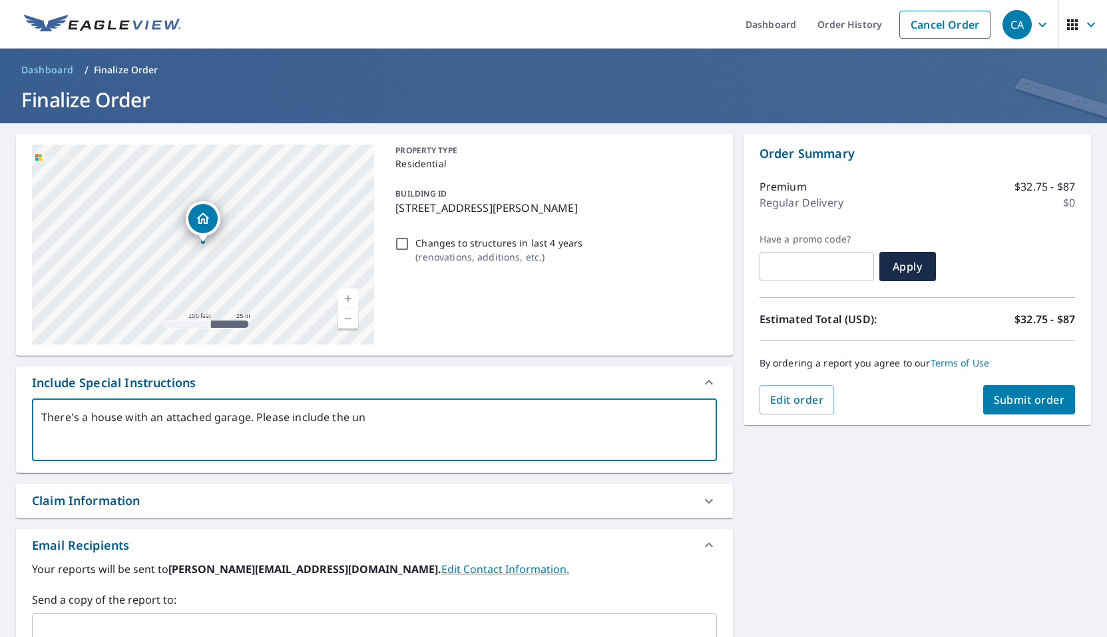
type textarea "x"
type textarea "There's a house with an attached garage. Please include the un-a"
type textarea "x"
type textarea "There's a house with an attached garage. Please include the un-at"
type textarea "x"
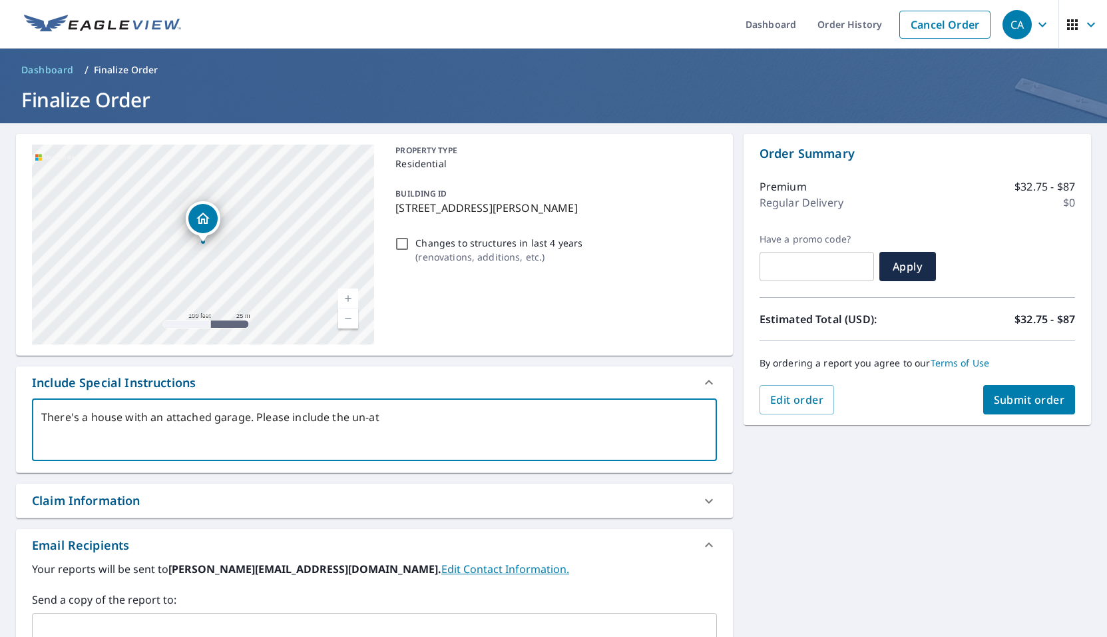
type textarea "There's a house with an attached garage. Please include the un-att"
type textarea "x"
type textarea "There's a house with an attached garage. Please include the un-atta"
type textarea "x"
type textarea "There's a house with an attached garage. Please include the un-attac"
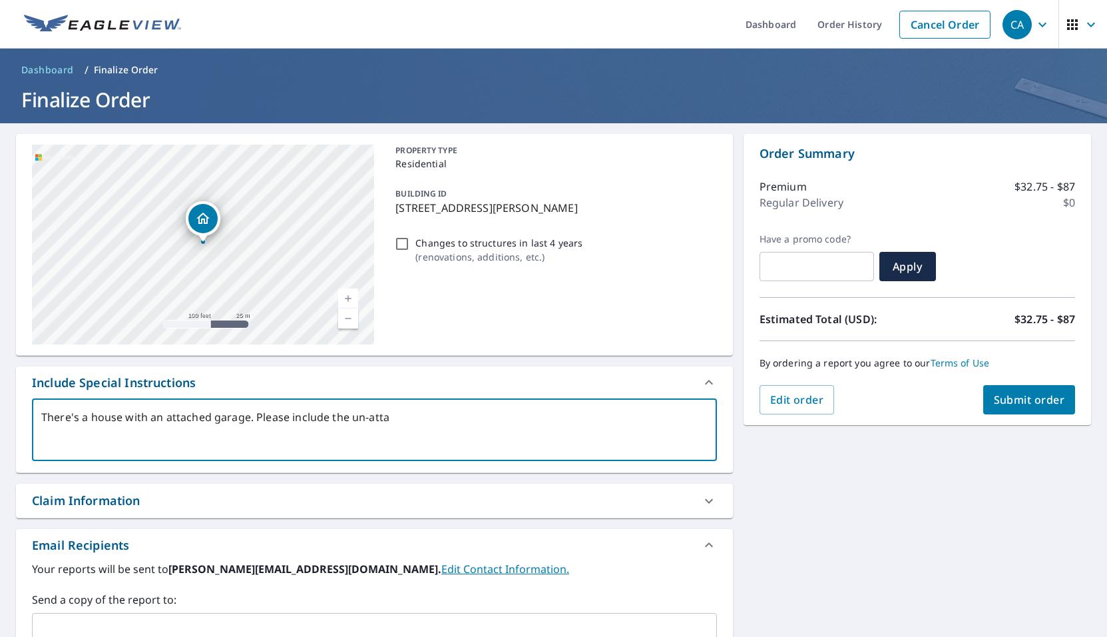
type textarea "x"
type textarea "There's a house with an attached garage. Please include the un-attach"
type textarea "x"
type textarea "There's a house with an attached garage. Please include the un-attache"
type textarea "x"
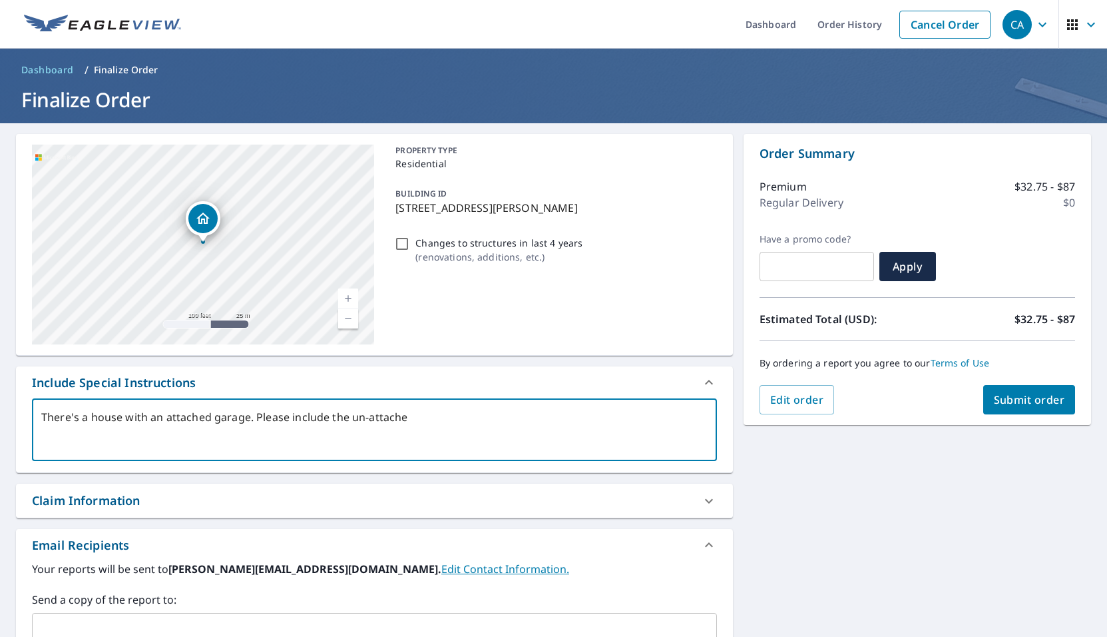
type textarea "There's a house with an attached garage. Please include the un-attached"
type textarea "x"
type textarea "There's a house with an attached garage. Please include the un-attached"
type textarea "x"
type textarea "There's a house with an attached garage. Please include the un-attached g"
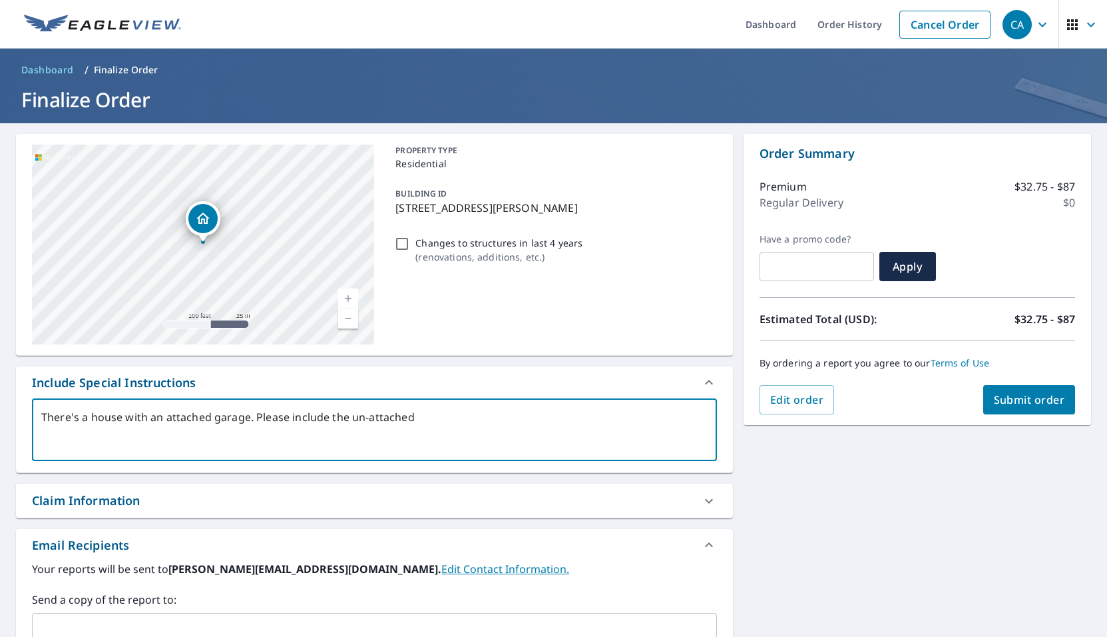
type textarea "x"
type textarea "There's a house with an attached garage. Please include the un-attached ga"
type textarea "x"
type textarea "There's a house with an attached garage. Please include the un-attached gar"
type textarea "x"
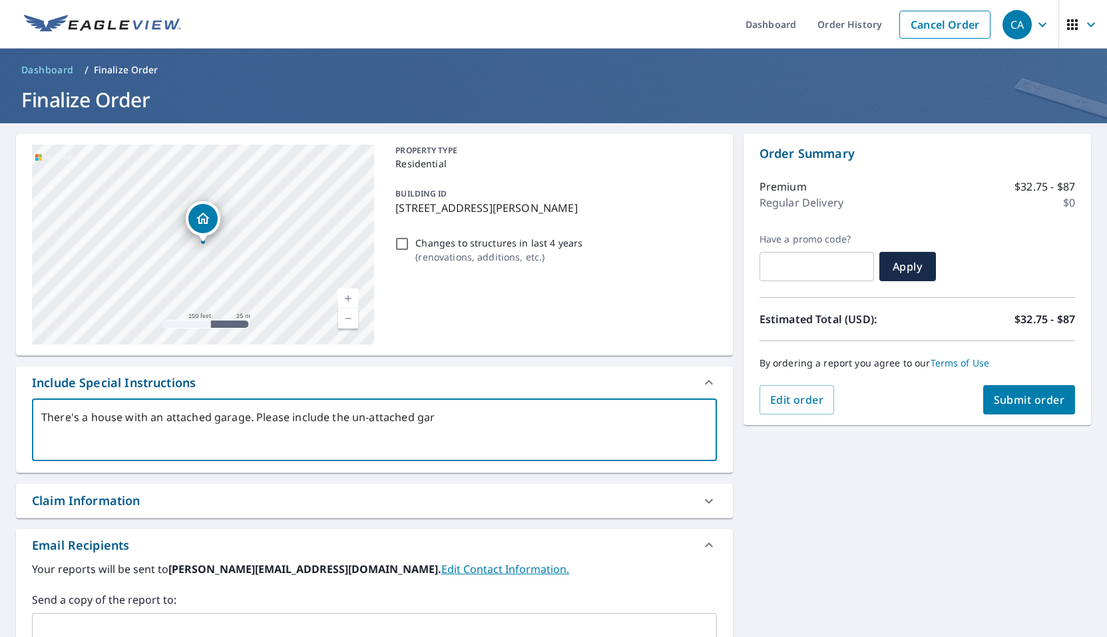
type textarea "There's a house with an attached garage. Please include the un-attached gara"
type textarea "x"
type textarea "There's a house with an attached garage. Please include the un-attached garag"
type textarea "x"
type textarea "There's a house with an attached garage. Please include the un-attached garage"
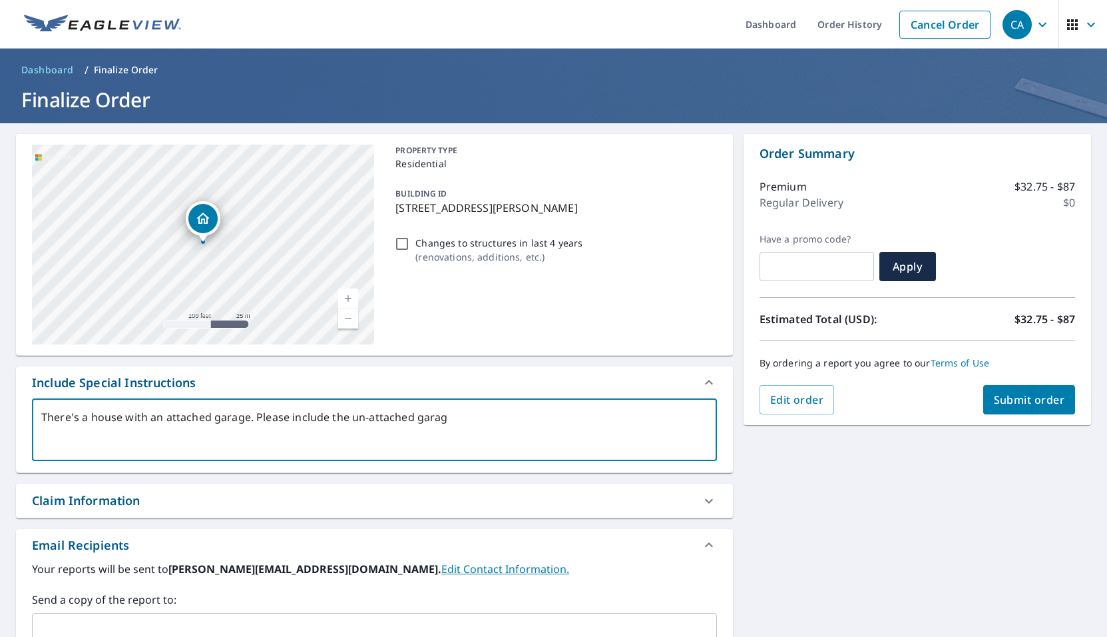
type textarea "x"
type textarea "There's a house with an attached garage. Please include the un-attached garage"
type textarea "x"
type textarea "There's a house with an attached garage. Please include the un-attached garage w"
type textarea "x"
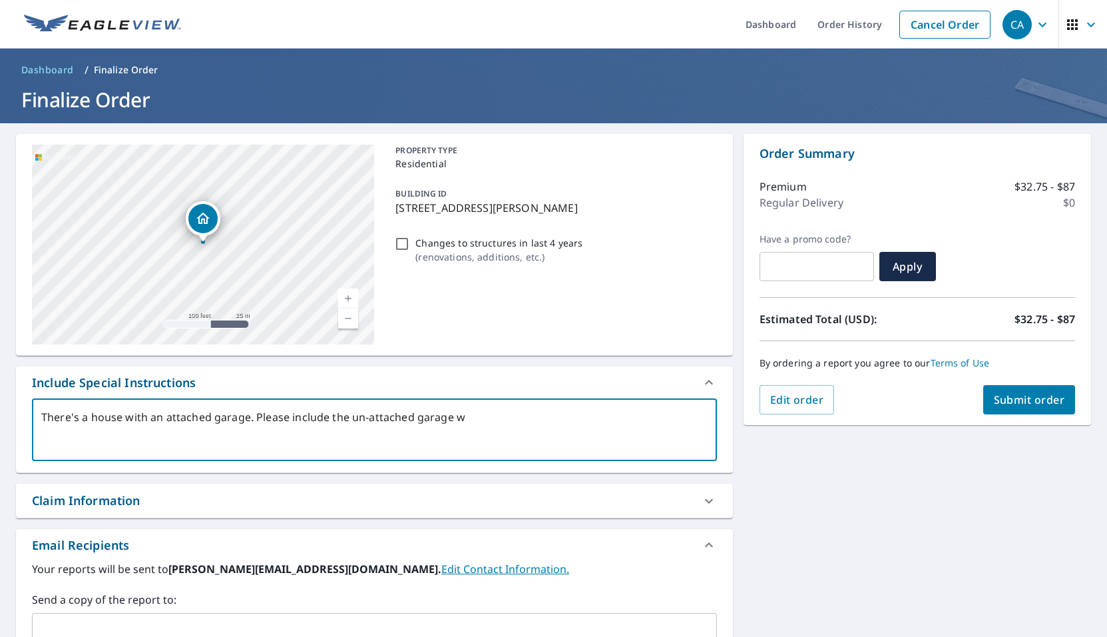
type textarea "There's a house with an attached garage. Please include the un-attached garage"
type textarea "x"
type textarea "There's a house with an attached garage. Please include the un-attached garage s"
type textarea "x"
type textarea "There's a house with an attached garage. Please include the un-attached garage …"
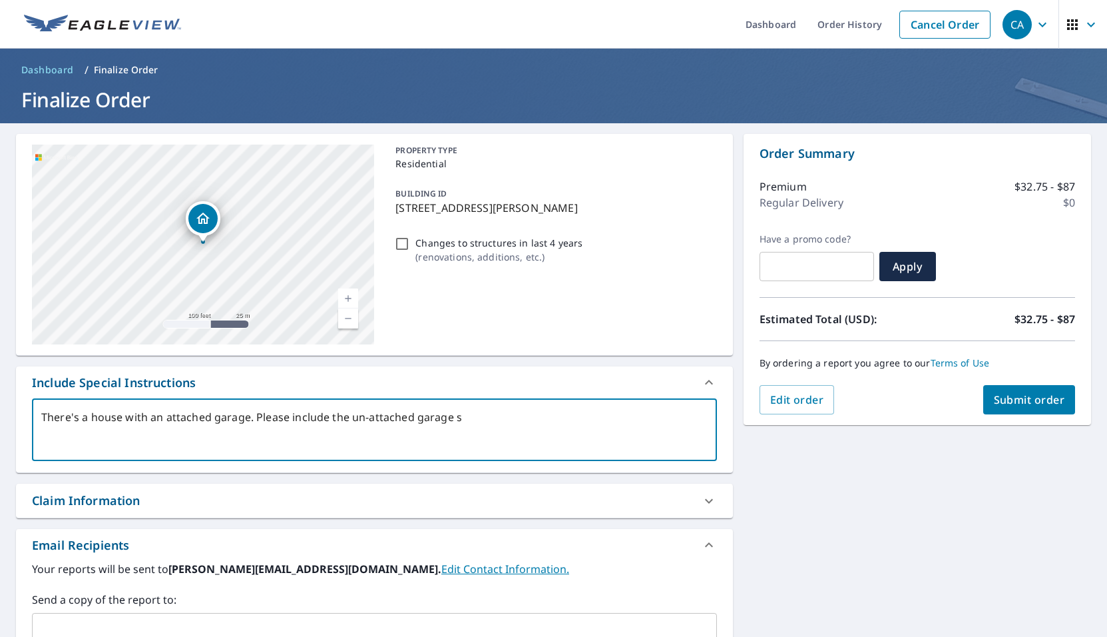
type textarea "x"
type textarea "There's a house with an attached garage. Please include the un-attached garage …"
type textarea "x"
type textarea "There's a house with an attached garage. Please include the un-attached garage …"
type textarea "x"
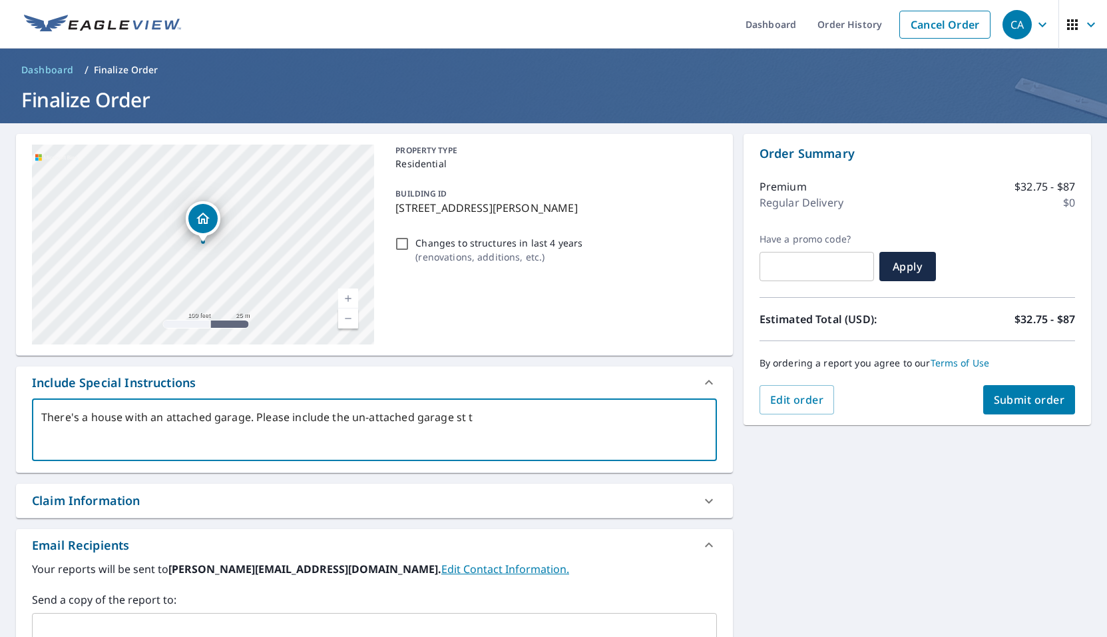
type textarea "There's a house with an attached garage. Please include the un-attached garage …"
type textarea "x"
click at [455, 420] on textarea "There's a house with an attached garage. Please include the un-attached garage …" at bounding box center [374, 430] width 667 height 38
drag, startPoint x: 289, startPoint y: 416, endPoint x: 293, endPoint y: 435, distance: 19.7
click at [289, 416] on textarea "There's a house with an attached garage. Please include the un-attached garage …" at bounding box center [374, 430] width 667 height 38
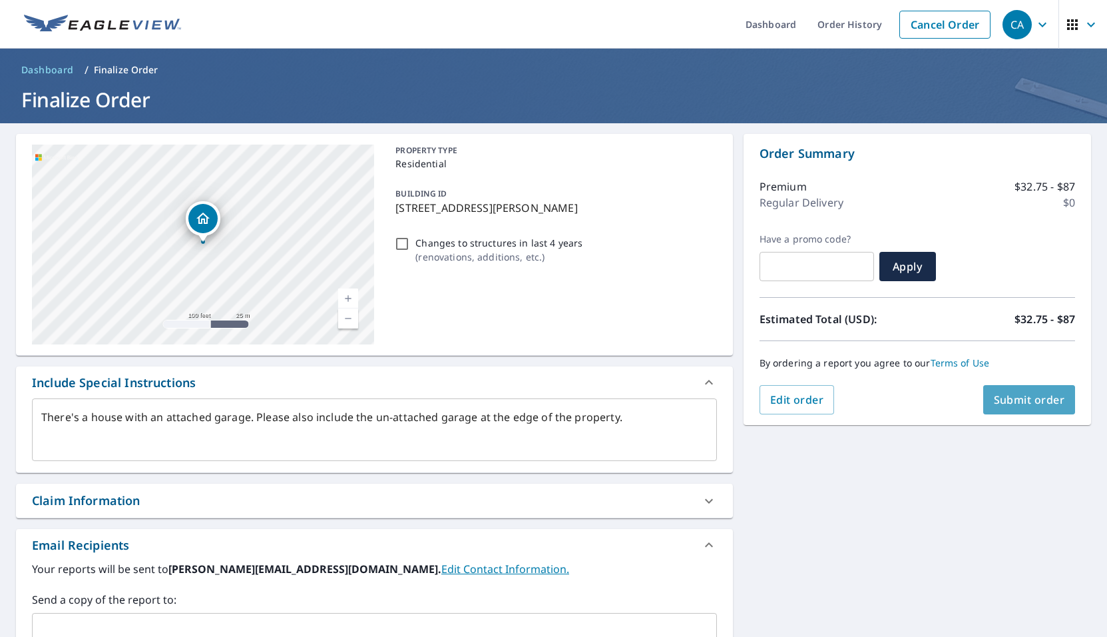
click at [1025, 403] on span "Submit order" at bounding box center [1029, 399] width 71 height 15
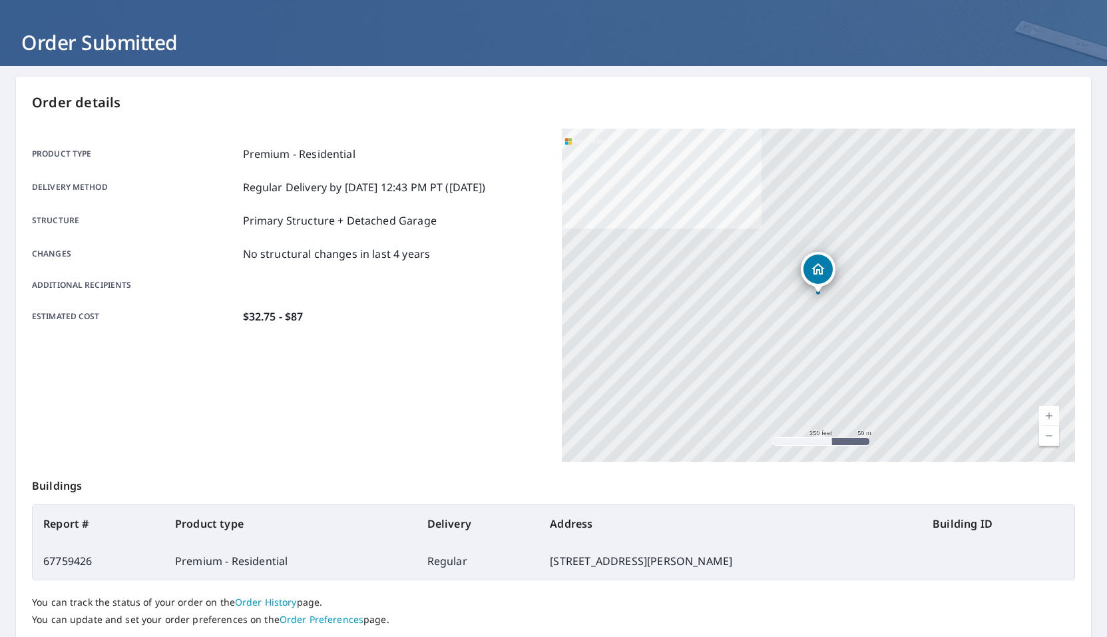
scroll to position [71, 0]
